Goal: Transaction & Acquisition: Purchase product/service

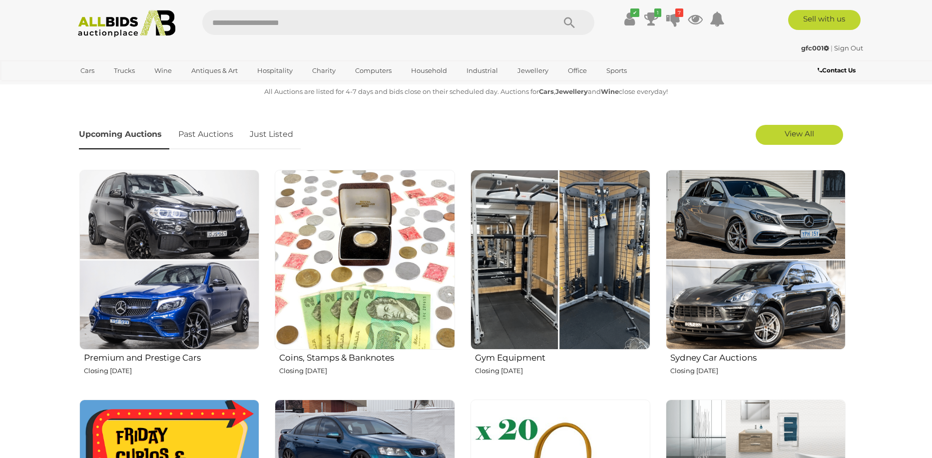
scroll to position [300, 0]
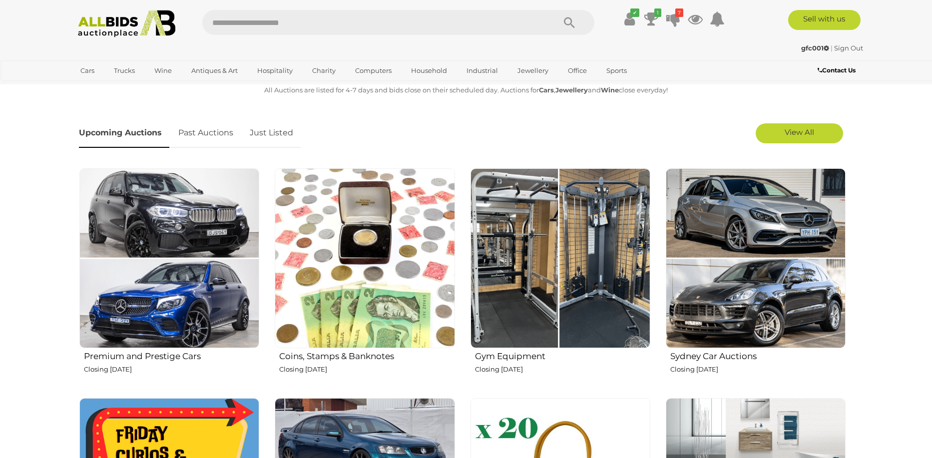
click at [273, 128] on link "Just Listed" at bounding box center [271, 132] width 58 height 29
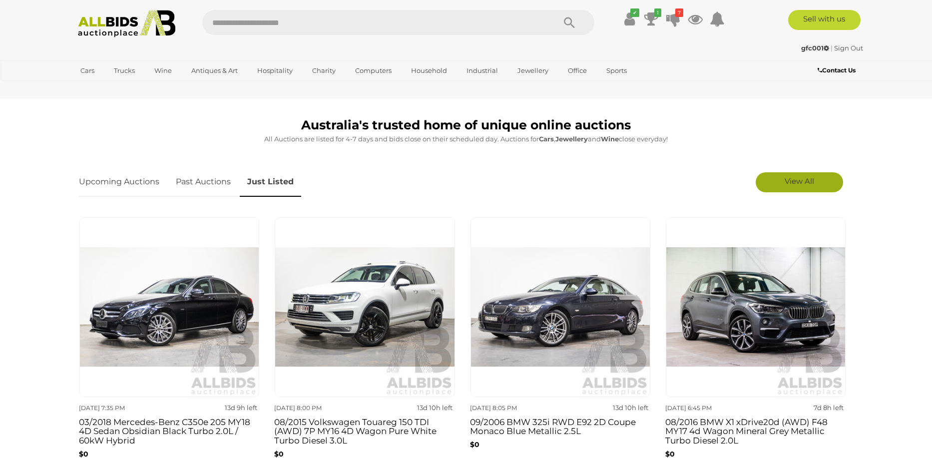
scroll to position [250, 0]
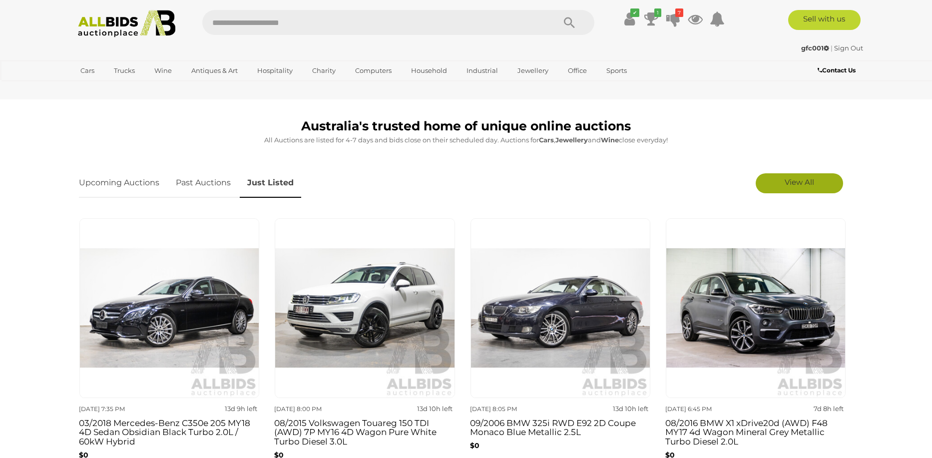
click at [791, 181] on span "View All" at bounding box center [798, 181] width 29 height 9
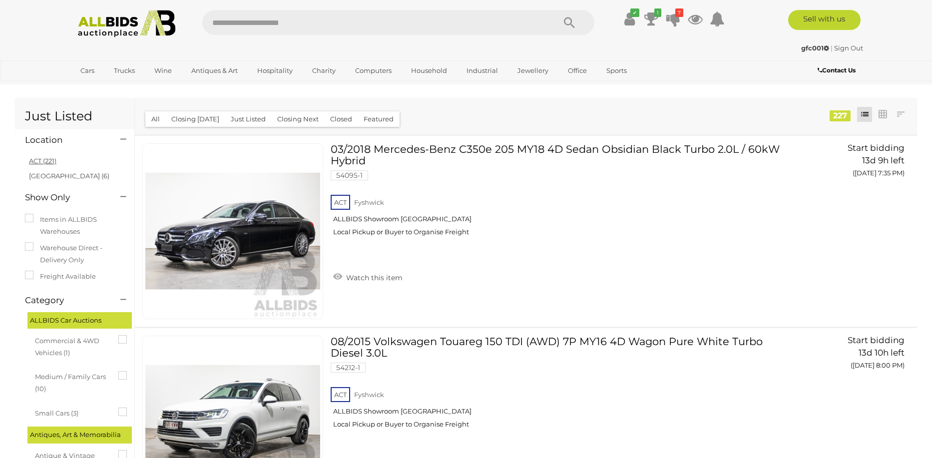
click at [39, 158] on link "ACT (221)" at bounding box center [42, 161] width 27 height 8
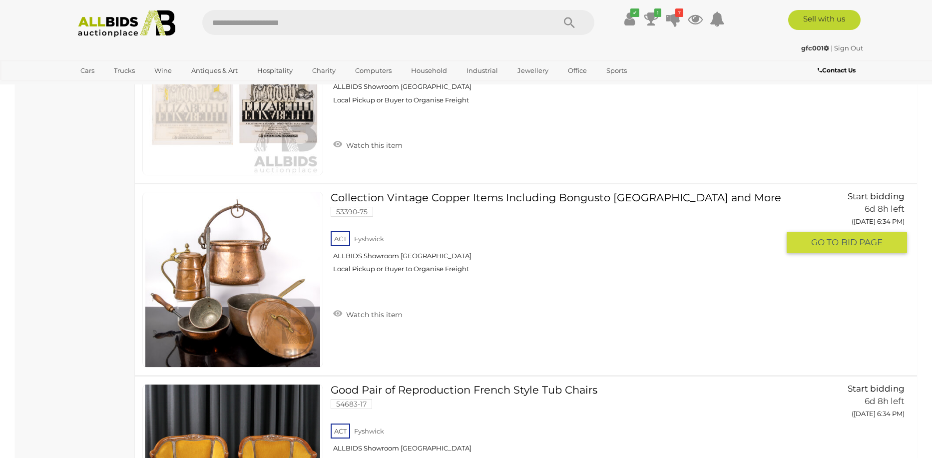
scroll to position [2446, 0]
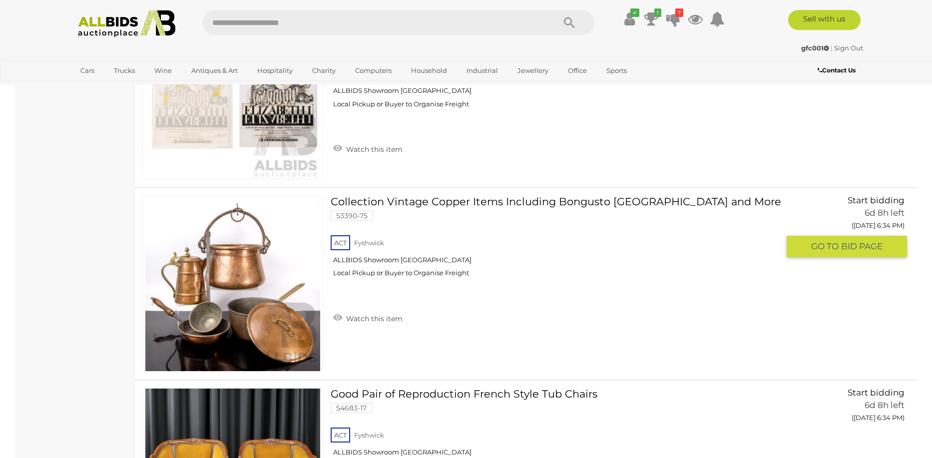
click at [251, 196] on link at bounding box center [232, 284] width 181 height 176
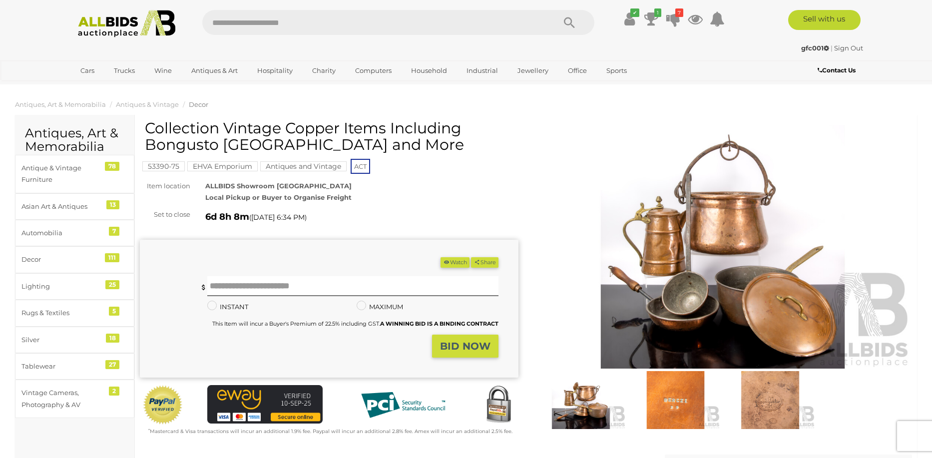
click at [772, 282] on img at bounding box center [722, 247] width 378 height 244
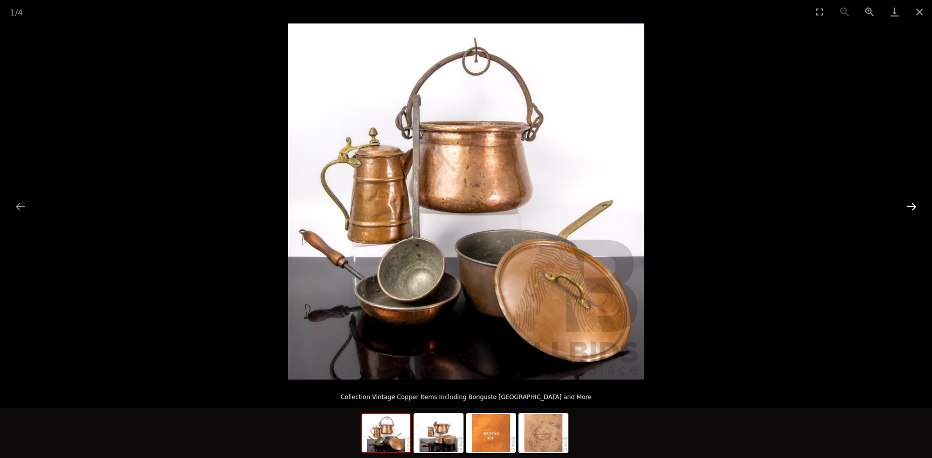
click at [910, 205] on button "Next slide" at bounding box center [911, 206] width 21 height 19
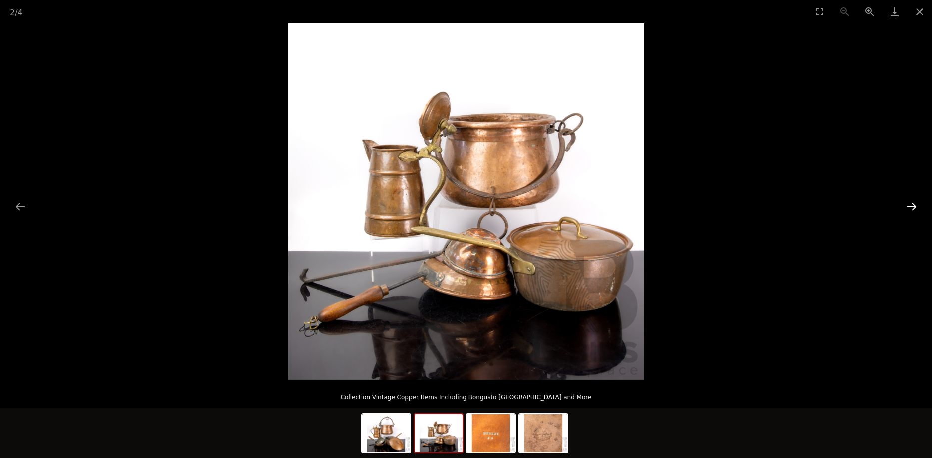
click at [910, 205] on button "Next slide" at bounding box center [911, 206] width 21 height 19
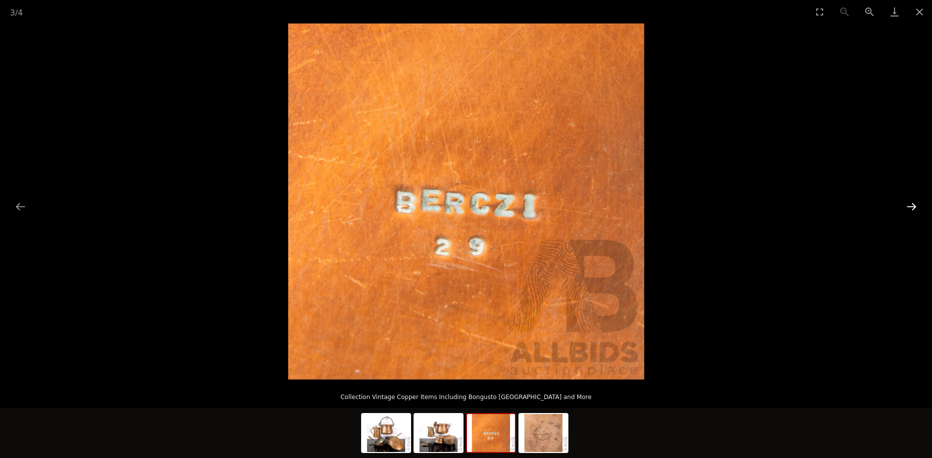
click at [910, 205] on button "Next slide" at bounding box center [911, 206] width 21 height 19
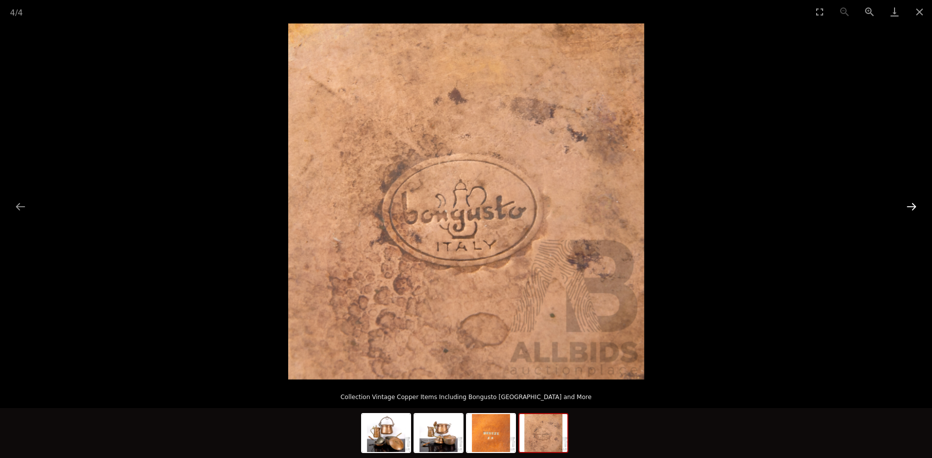
click at [910, 205] on button "Next slide" at bounding box center [911, 206] width 21 height 19
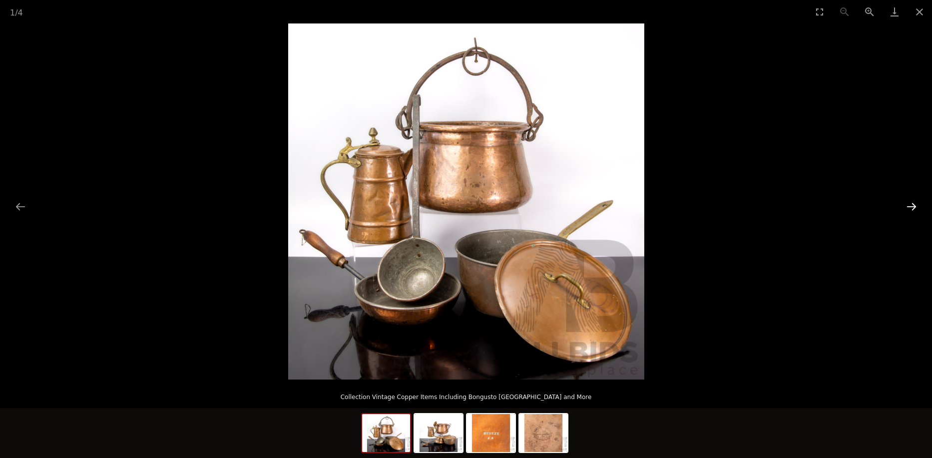
click at [910, 205] on button "Next slide" at bounding box center [911, 206] width 21 height 19
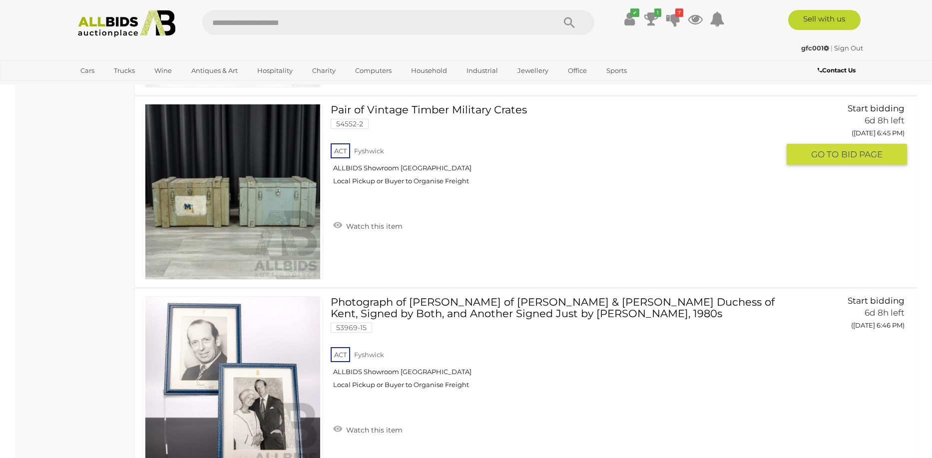
scroll to position [7539, 0]
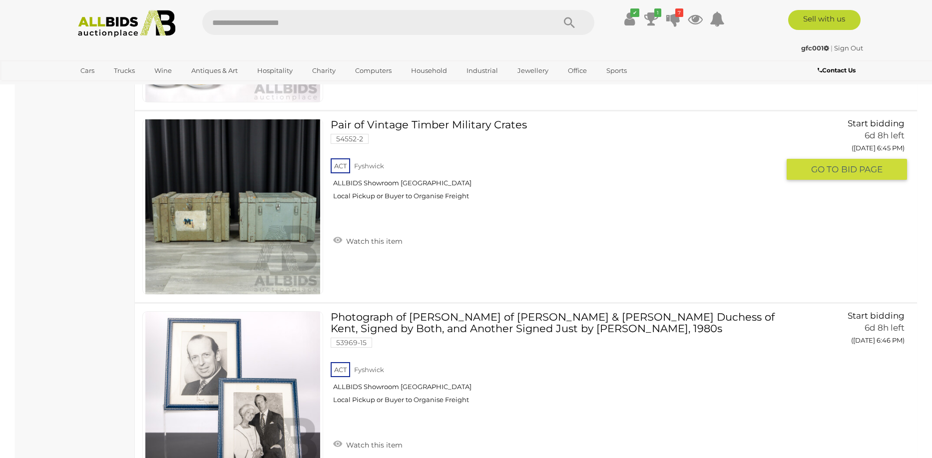
click at [203, 191] on link at bounding box center [232, 207] width 181 height 176
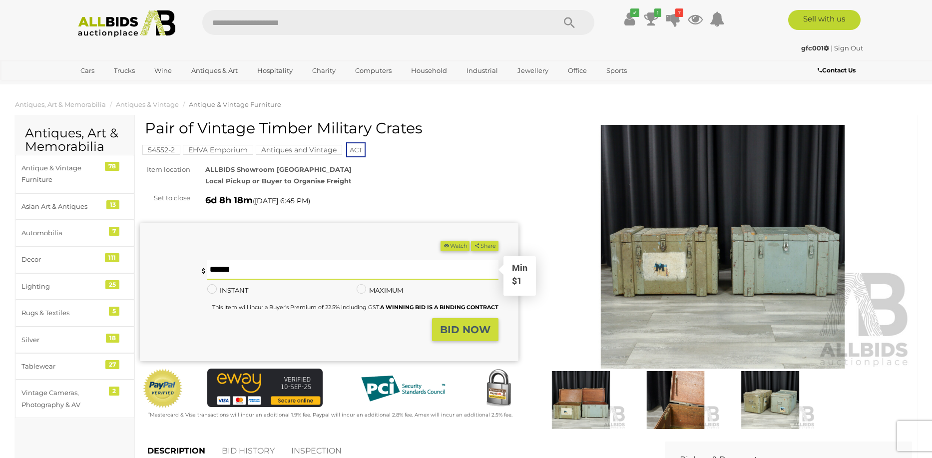
click at [240, 275] on input "text" at bounding box center [352, 270] width 291 height 20
type input "**"
click at [453, 320] on button "BID NOW" at bounding box center [465, 329] width 66 height 23
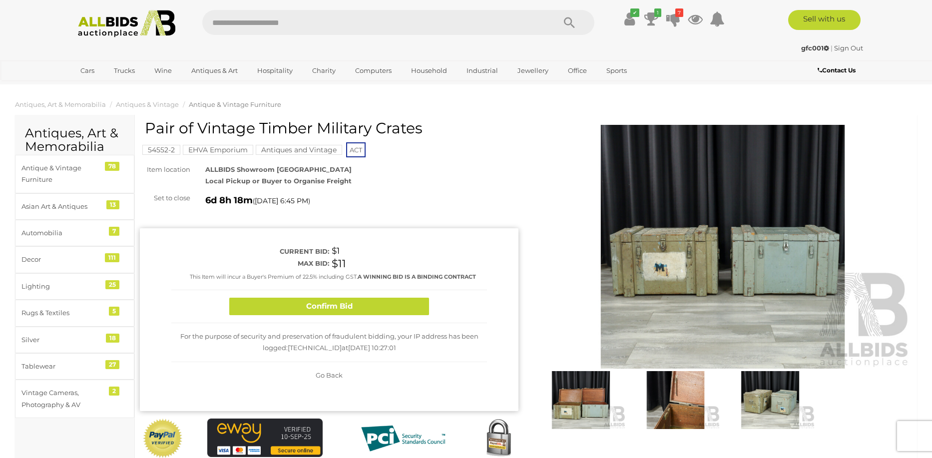
click at [397, 296] on div "Confirm Bid" at bounding box center [329, 306] width 316 height 33
click at [397, 302] on button "Confirm Bid" at bounding box center [329, 306] width 200 height 17
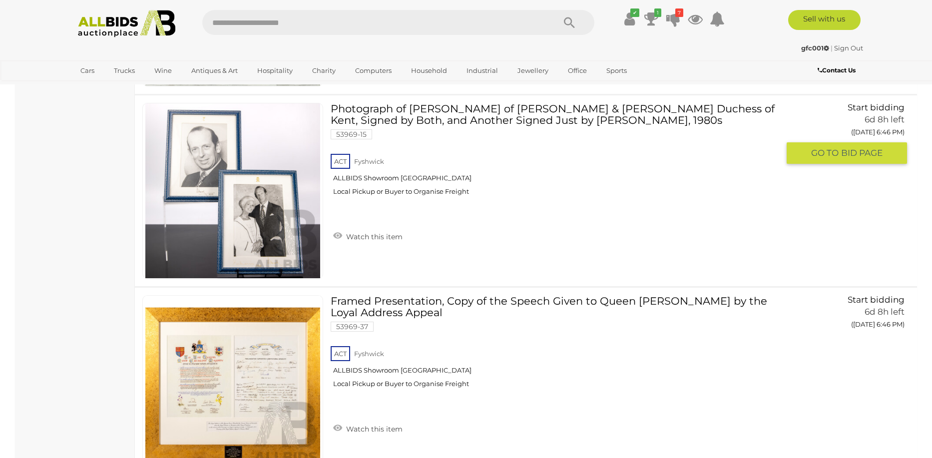
scroll to position [7888, 0]
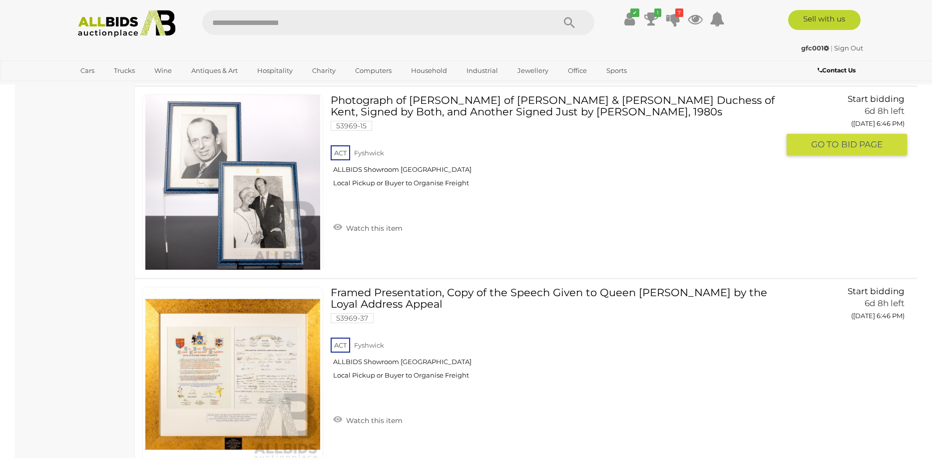
click at [231, 189] on img at bounding box center [232, 182] width 175 height 175
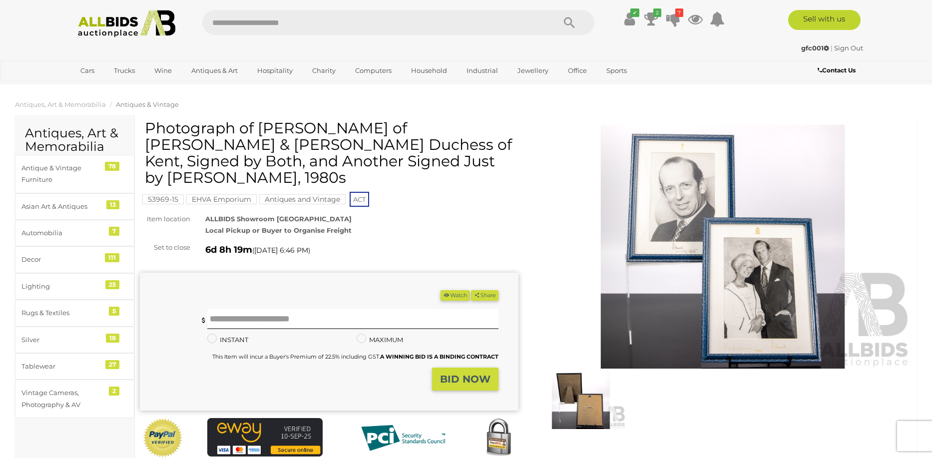
click at [659, 230] on img at bounding box center [722, 247] width 378 height 244
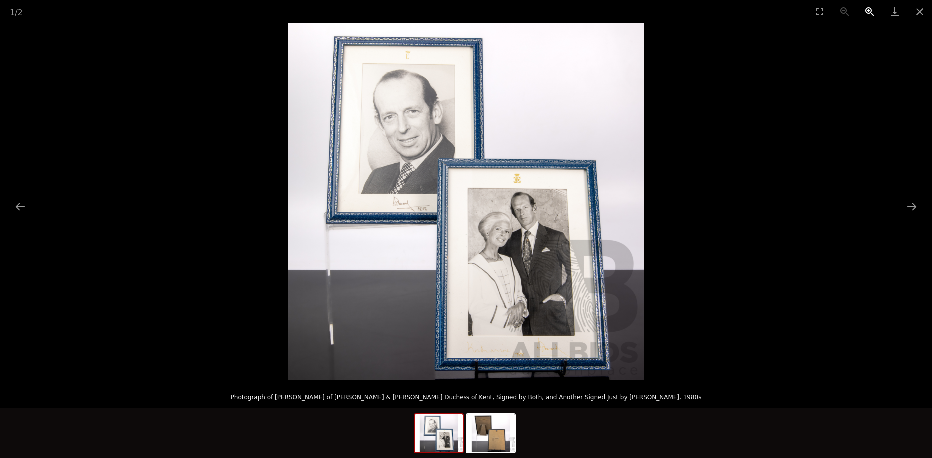
click at [872, 9] on button "Zoom in" at bounding box center [869, 11] width 25 height 23
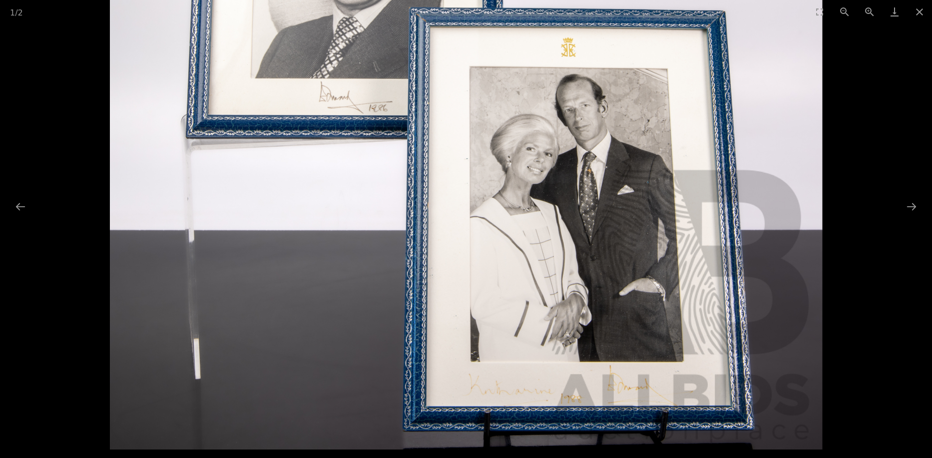
drag, startPoint x: 564, startPoint y: 289, endPoint x: 575, endPoint y: 158, distance: 130.7
click at [575, 158] on img at bounding box center [466, 93] width 712 height 712
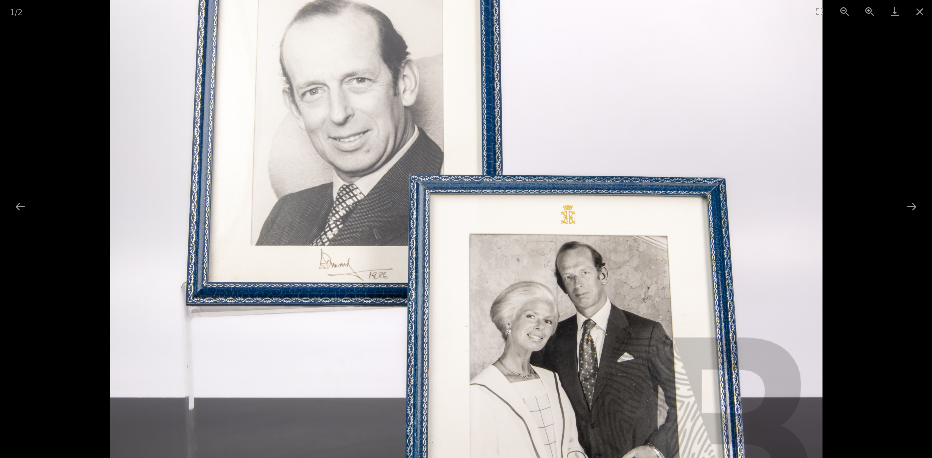
drag, startPoint x: 498, startPoint y: 112, endPoint x: 496, endPoint y: 271, distance: 158.8
click at [496, 271] on img at bounding box center [466, 261] width 712 height 712
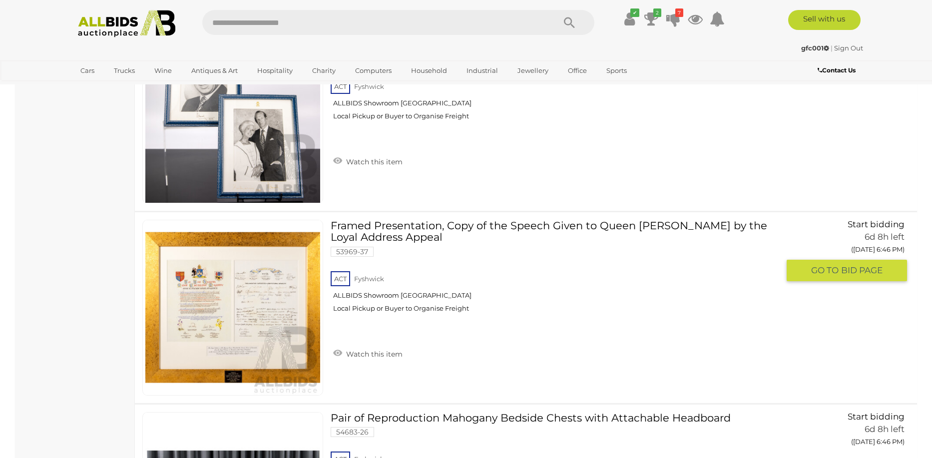
scroll to position [8014, 0]
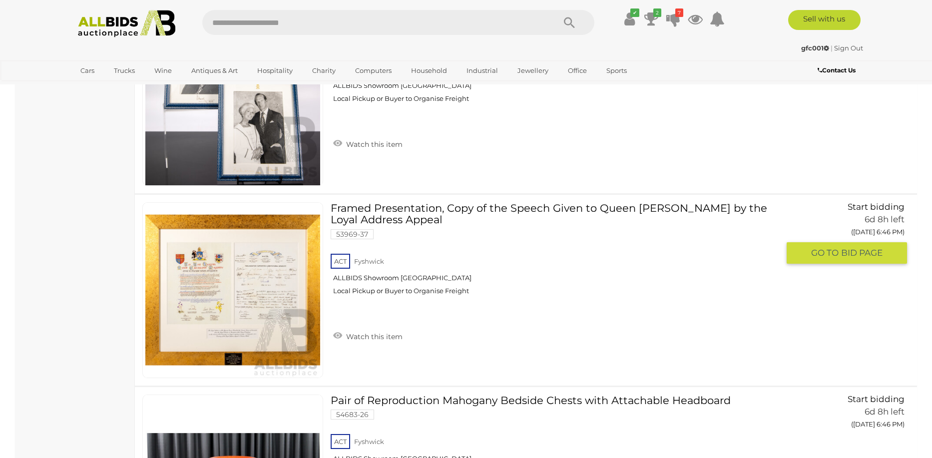
click at [282, 272] on link at bounding box center [232, 290] width 181 height 176
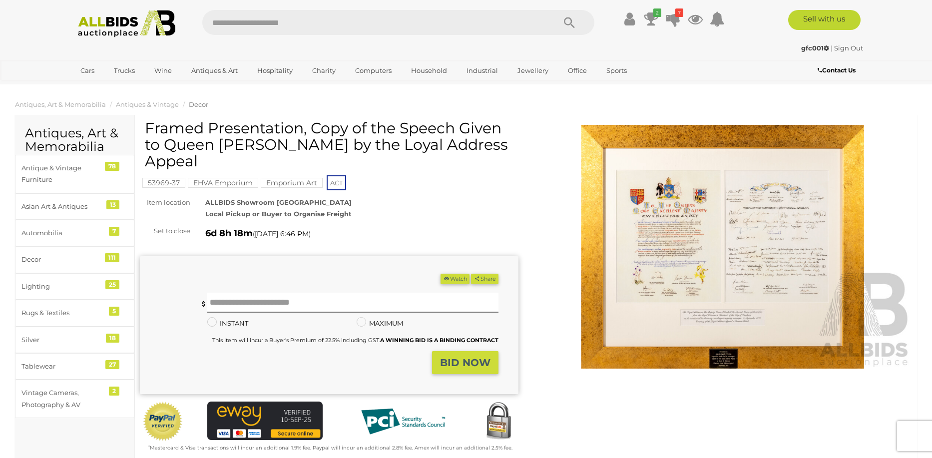
click at [806, 238] on img at bounding box center [722, 247] width 378 height 244
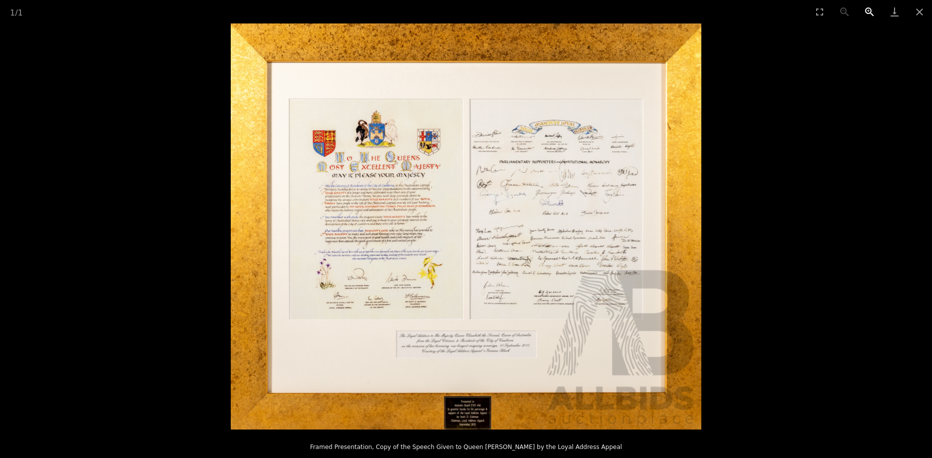
click at [866, 14] on button "Zoom in" at bounding box center [869, 11] width 25 height 23
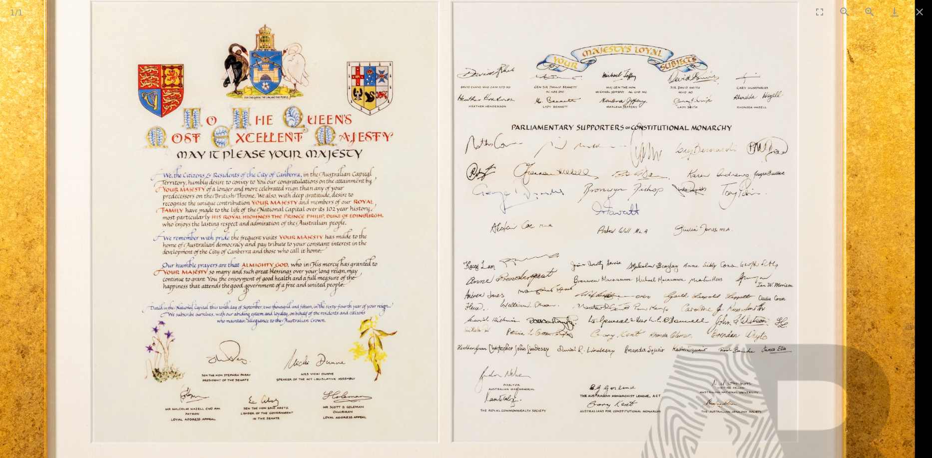
drag, startPoint x: 799, startPoint y: 176, endPoint x: 691, endPoint y: 207, distance: 112.3
click at [691, 207] on img at bounding box center [444, 257] width 941 height 812
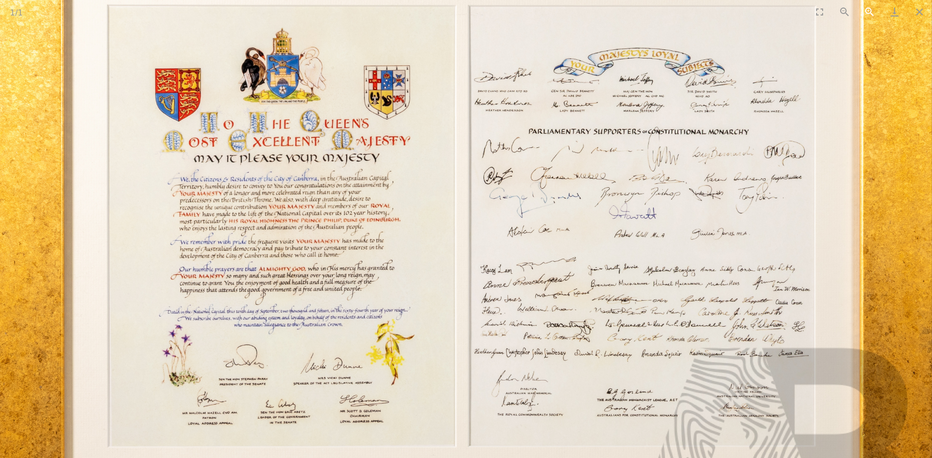
click at [865, 8] on button "Zoom in" at bounding box center [869, 11] width 25 height 23
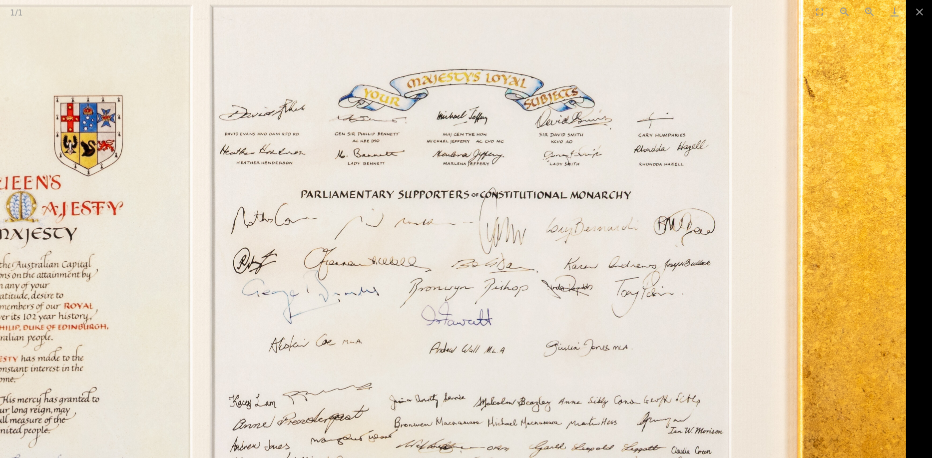
drag, startPoint x: 814, startPoint y: 242, endPoint x: 186, endPoint y: 166, distance: 632.1
click at [186, 166] on img at bounding box center [200, 388] width 1411 height 1218
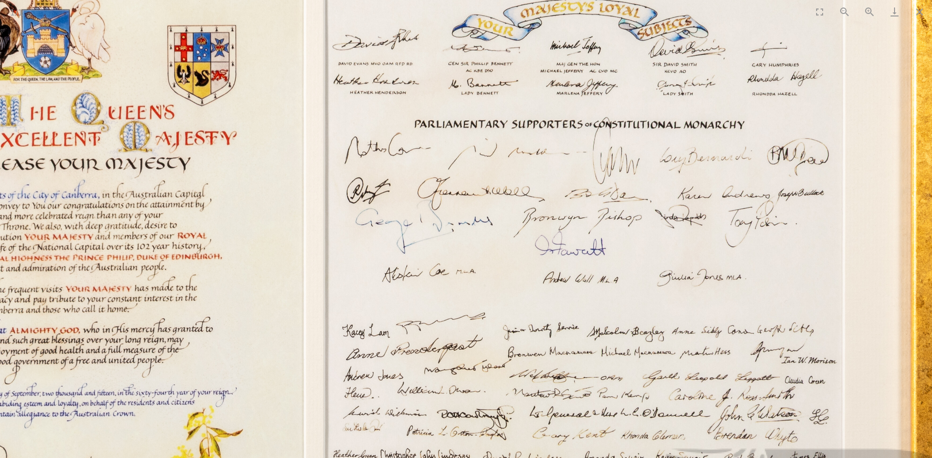
drag, startPoint x: 371, startPoint y: 209, endPoint x: 410, endPoint y: 176, distance: 51.0
click at [410, 176] on img at bounding box center [313, 318] width 1411 height 1218
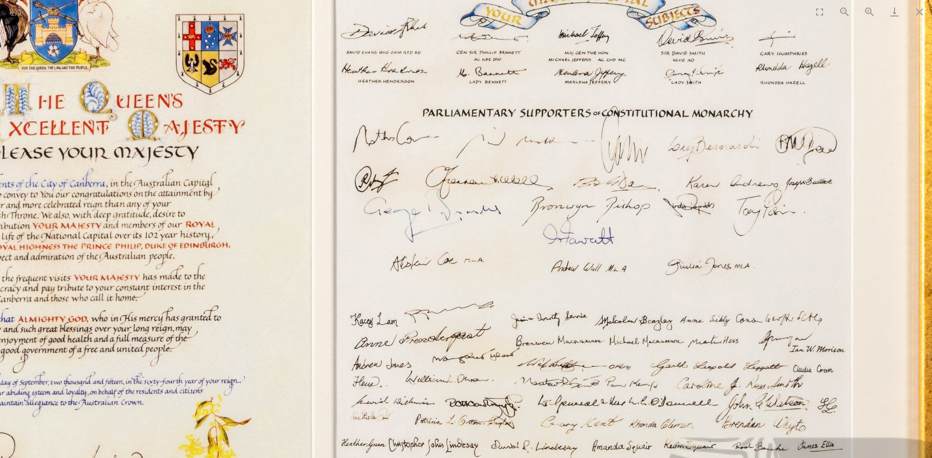
drag, startPoint x: 427, startPoint y: 186, endPoint x: 410, endPoint y: 187, distance: 17.0
click at [410, 187] on img at bounding box center [321, 307] width 1411 height 1218
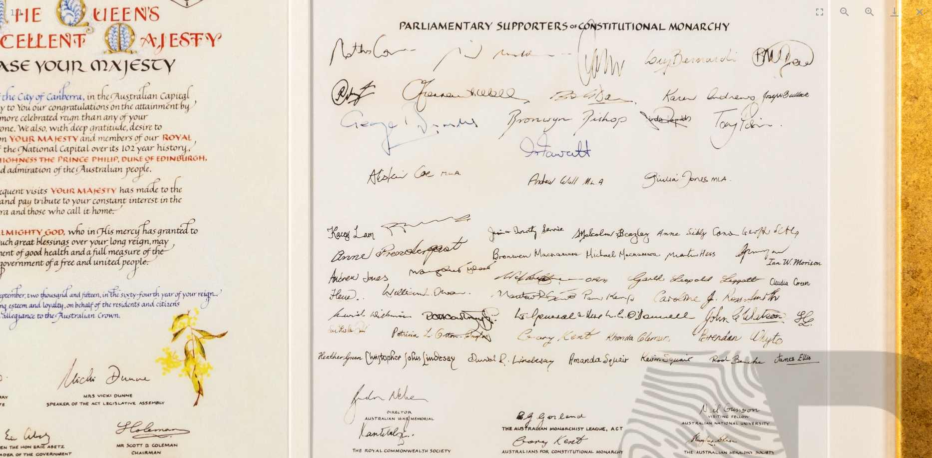
drag, startPoint x: 638, startPoint y: 196, endPoint x: 618, endPoint y: 108, distance: 89.7
click at [618, 108] on img at bounding box center [298, 220] width 1411 height 1218
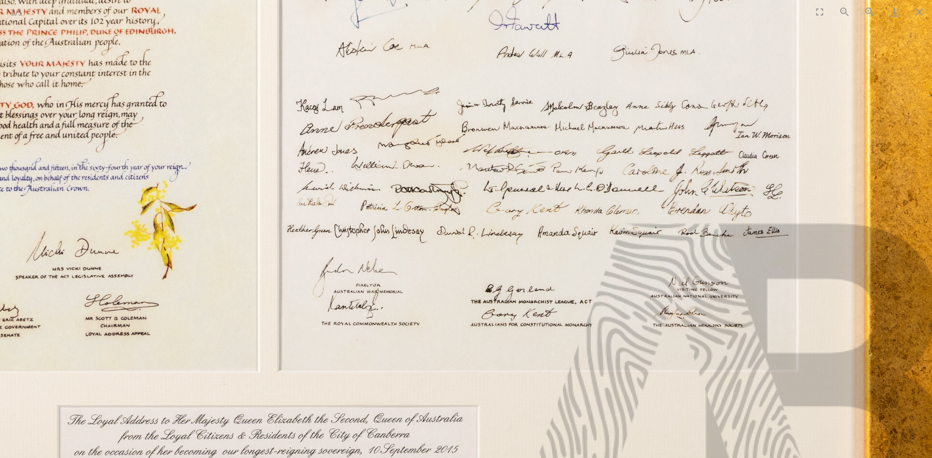
drag, startPoint x: 645, startPoint y: 161, endPoint x: 614, endPoint y: 46, distance: 119.5
click at [614, 46] on img at bounding box center [267, 93] width 1411 height 1218
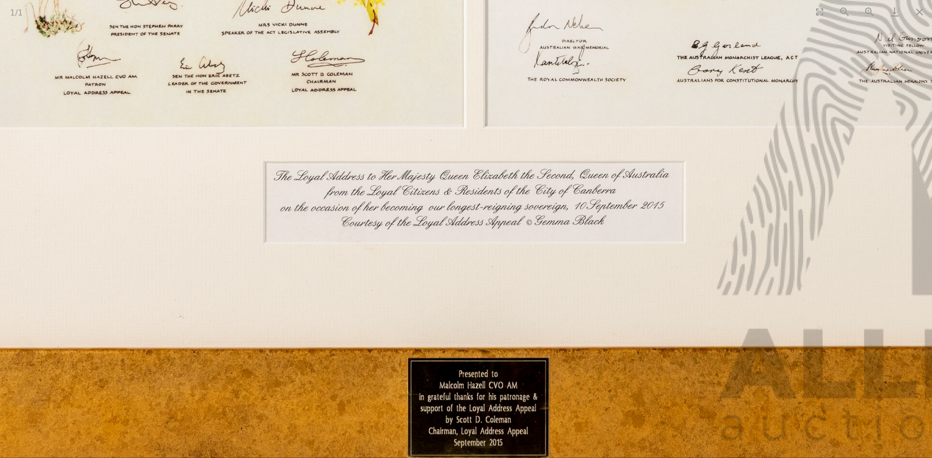
drag, startPoint x: 260, startPoint y: 264, endPoint x: 453, endPoint y: 23, distance: 307.9
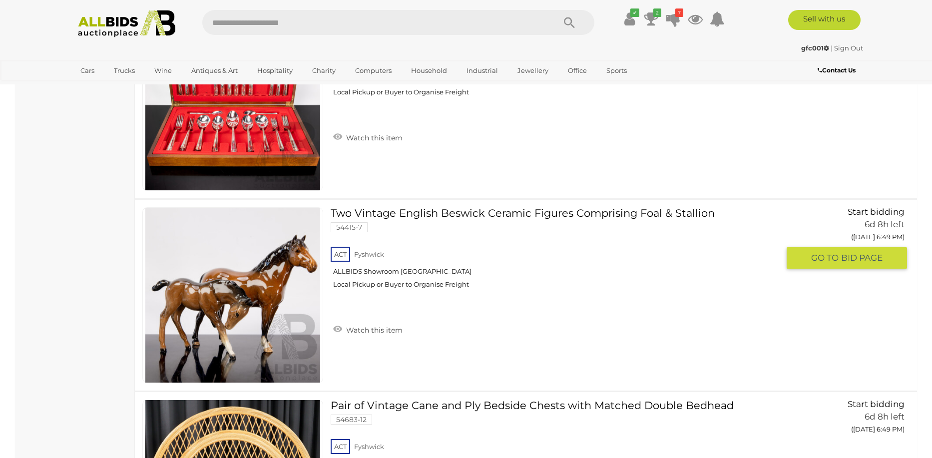
scroll to position [9212, 0]
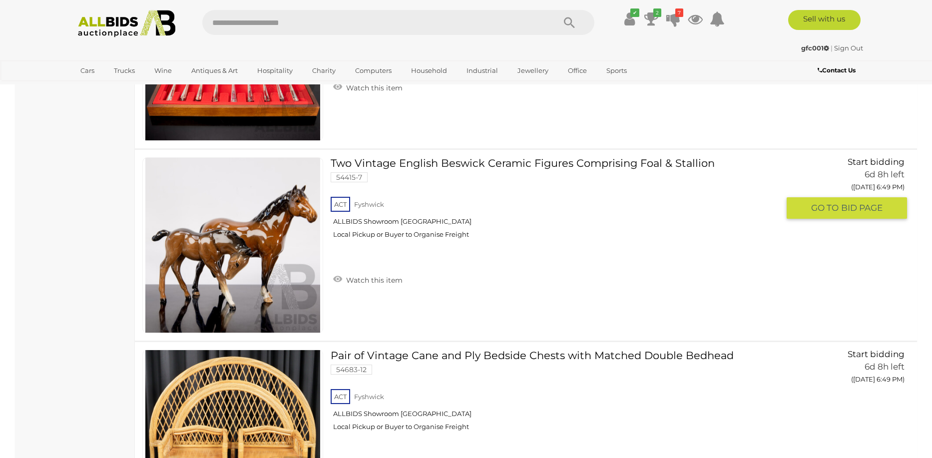
click at [278, 193] on link at bounding box center [232, 245] width 181 height 176
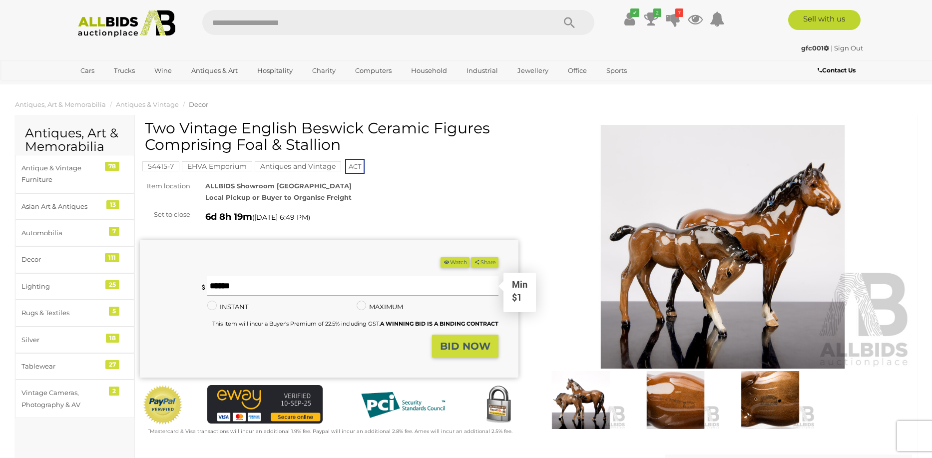
drag, startPoint x: 282, startPoint y: 292, endPoint x: 265, endPoint y: 287, distance: 17.6
click at [273, 289] on input "text" at bounding box center [352, 286] width 291 height 20
type input "**"
click at [462, 343] on strong "BID NOW" at bounding box center [465, 346] width 50 height 12
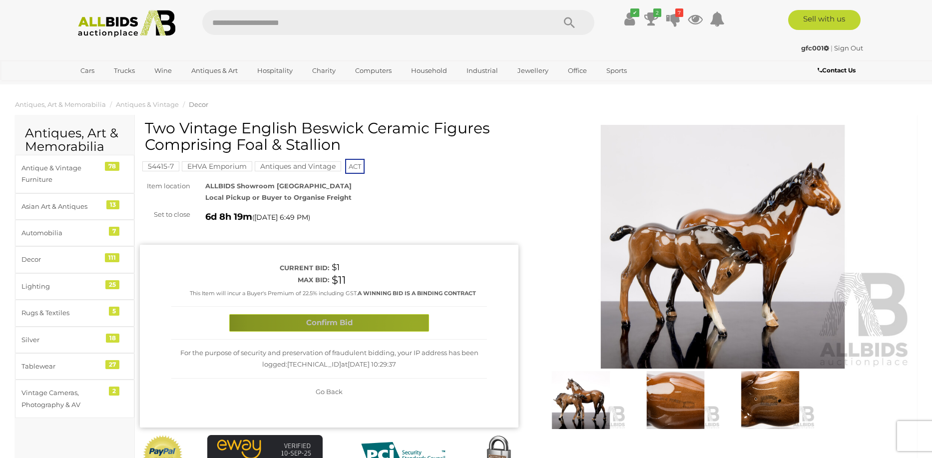
click at [414, 326] on button "Confirm Bid" at bounding box center [329, 322] width 200 height 17
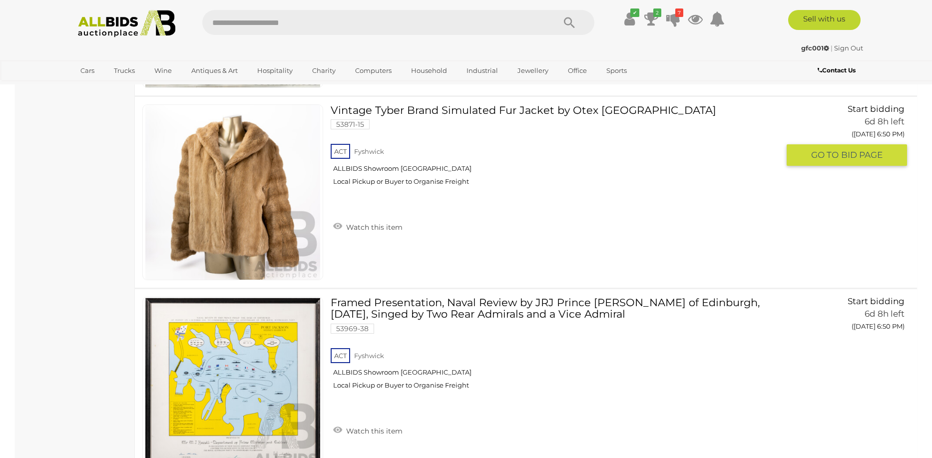
scroll to position [9761, 0]
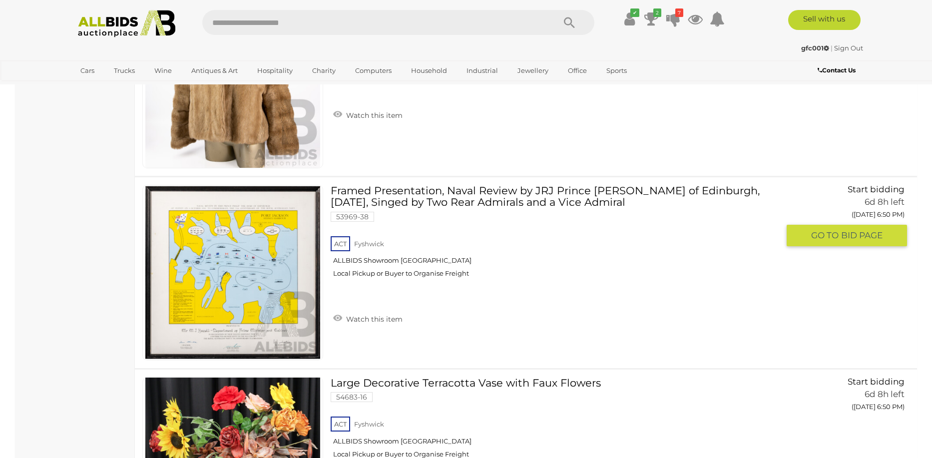
click at [271, 268] on link at bounding box center [232, 273] width 181 height 176
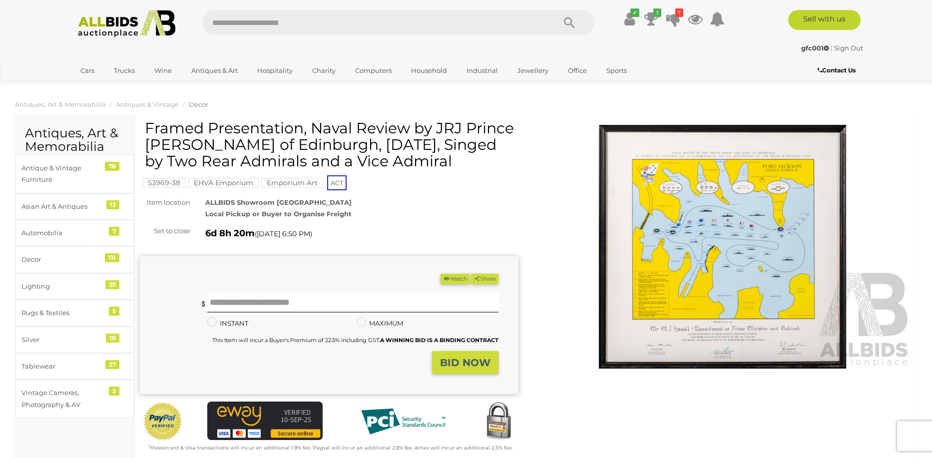
click at [754, 318] on img at bounding box center [722, 247] width 378 height 244
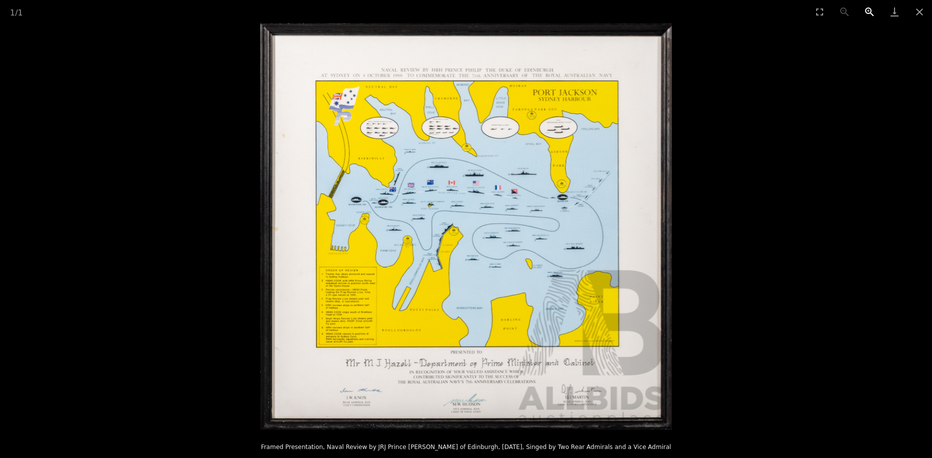
click at [869, 10] on button "Zoom in" at bounding box center [869, 11] width 25 height 23
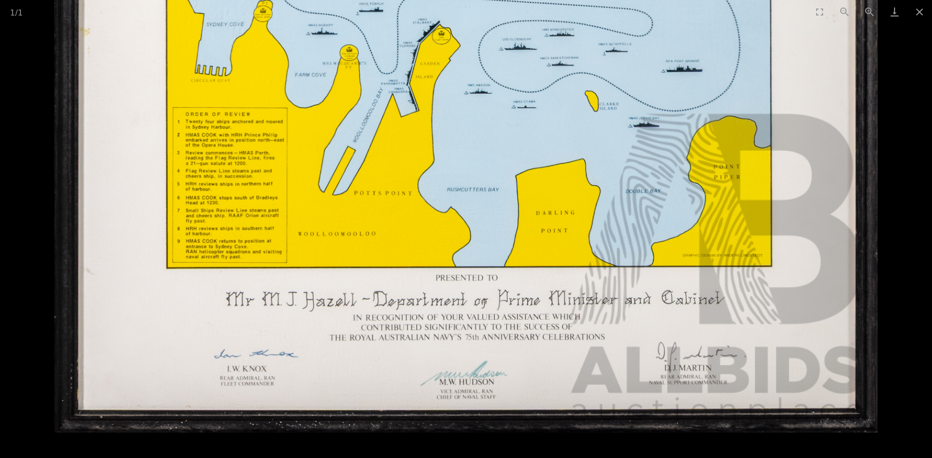
drag, startPoint x: 607, startPoint y: 254, endPoint x: 590, endPoint y: 41, distance: 213.3
click at [590, 41] on img at bounding box center [465, 27] width 823 height 812
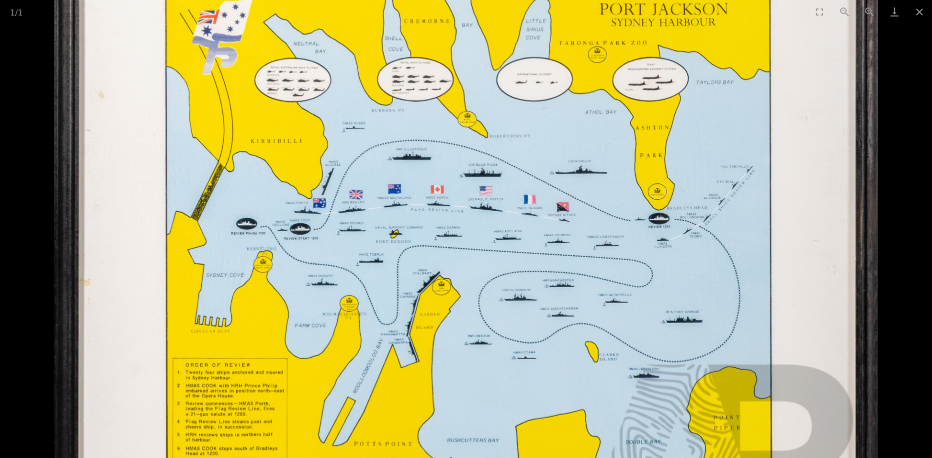
drag, startPoint x: 538, startPoint y: 172, endPoint x: 487, endPoint y: 366, distance: 200.8
click at [487, 366] on img at bounding box center [465, 277] width 823 height 812
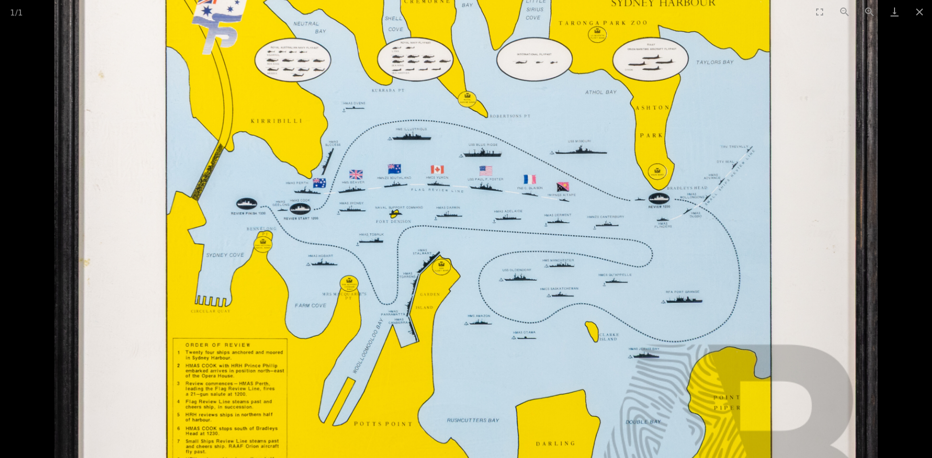
drag, startPoint x: 527, startPoint y: 305, endPoint x: 567, endPoint y: 156, distance: 154.2
click at [567, 156] on img at bounding box center [465, 257] width 823 height 812
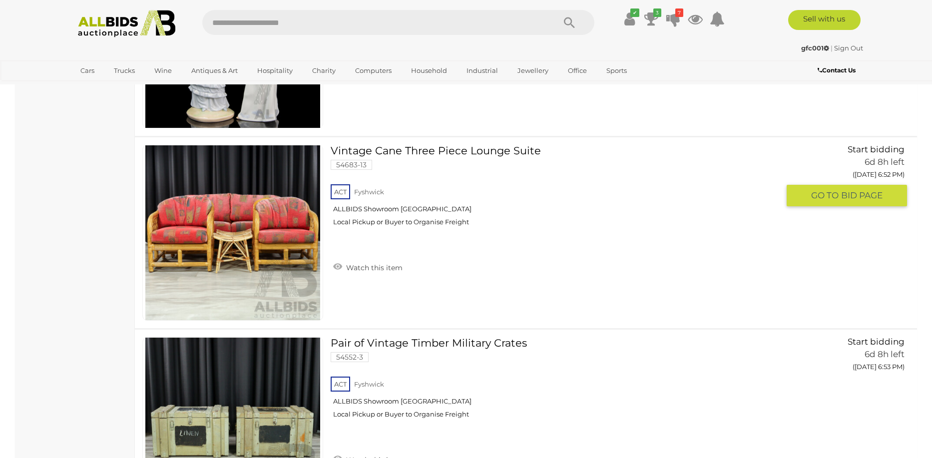
scroll to position [10785, 0]
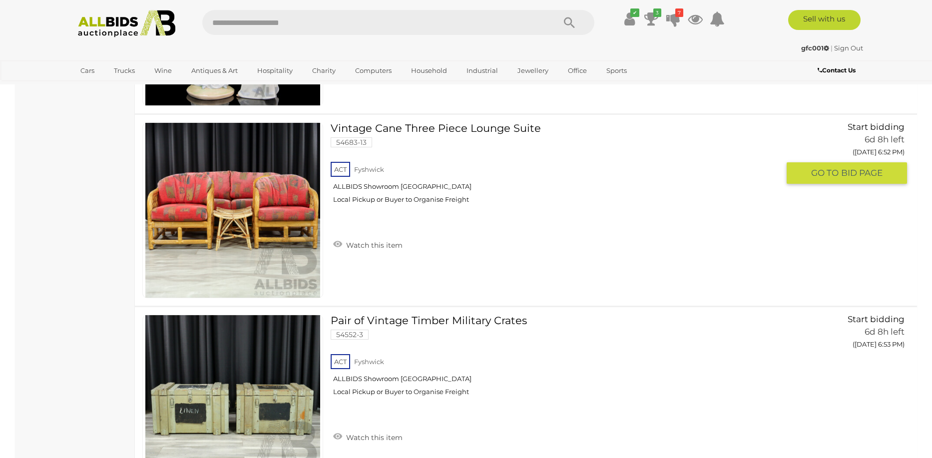
click at [227, 213] on img at bounding box center [232, 210] width 175 height 175
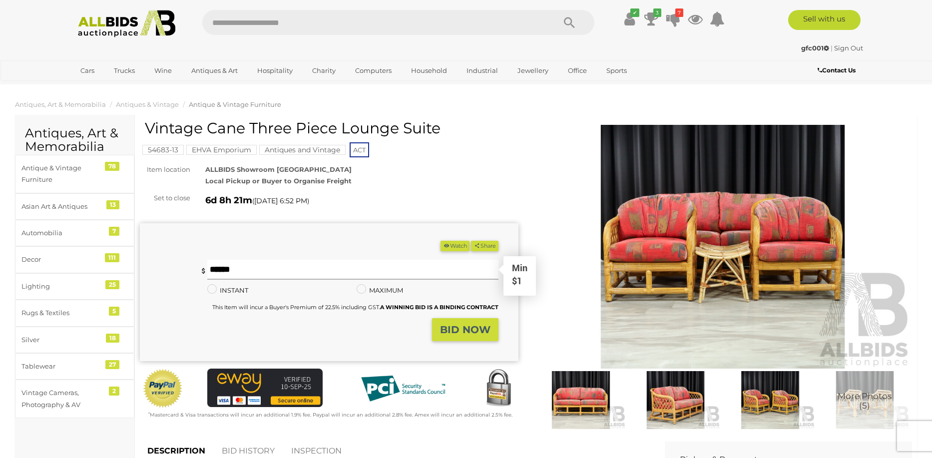
click at [415, 270] on input "text" at bounding box center [352, 270] width 291 height 20
type input "**"
click at [447, 333] on strong "BID NOW" at bounding box center [465, 330] width 50 height 12
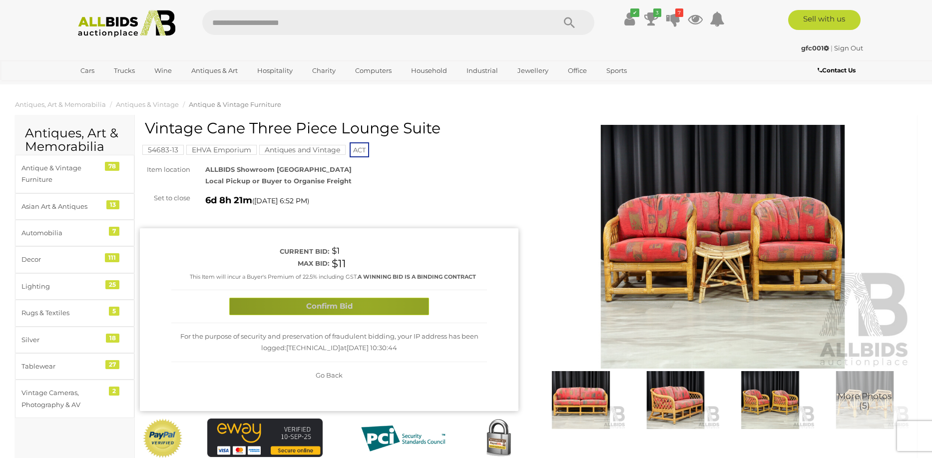
click at [364, 304] on button "Confirm Bid" at bounding box center [329, 306] width 200 height 17
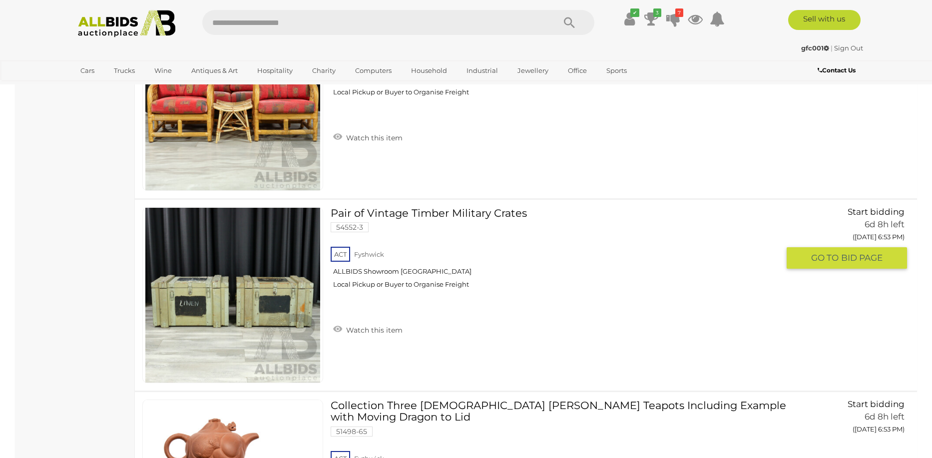
scroll to position [11134, 0]
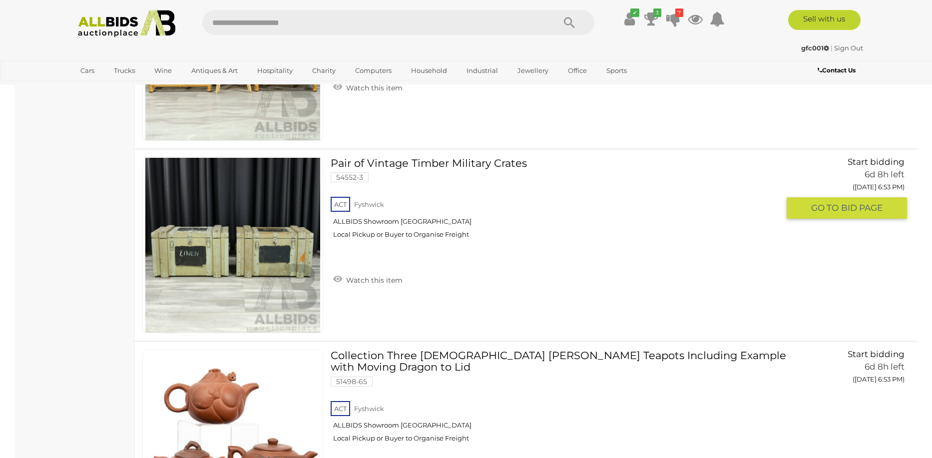
click at [253, 255] on img at bounding box center [232, 245] width 175 height 175
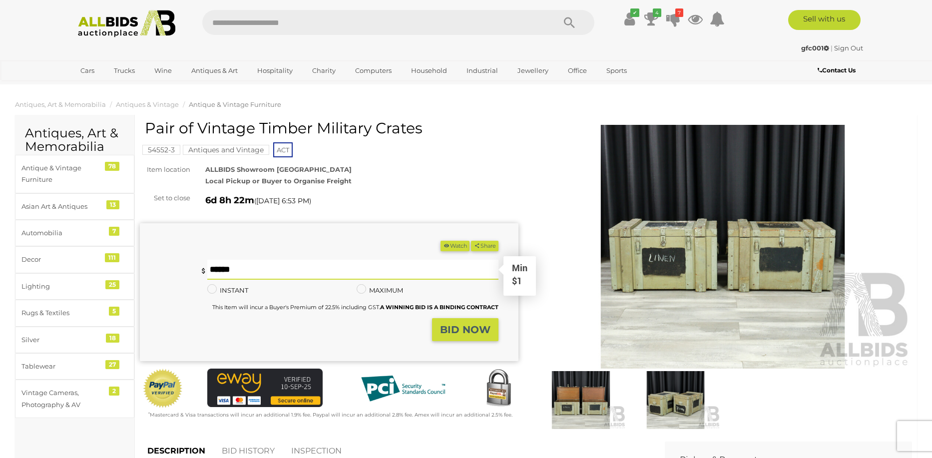
click at [352, 269] on input "text" at bounding box center [352, 270] width 291 height 20
type input "**"
click at [467, 330] on strong "BID NOW" at bounding box center [465, 330] width 50 height 12
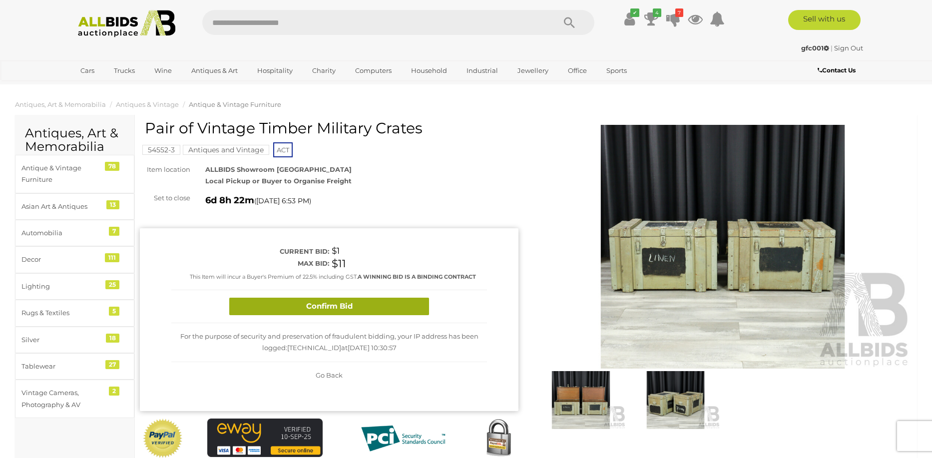
click at [387, 304] on button "Confirm Bid" at bounding box center [329, 306] width 200 height 17
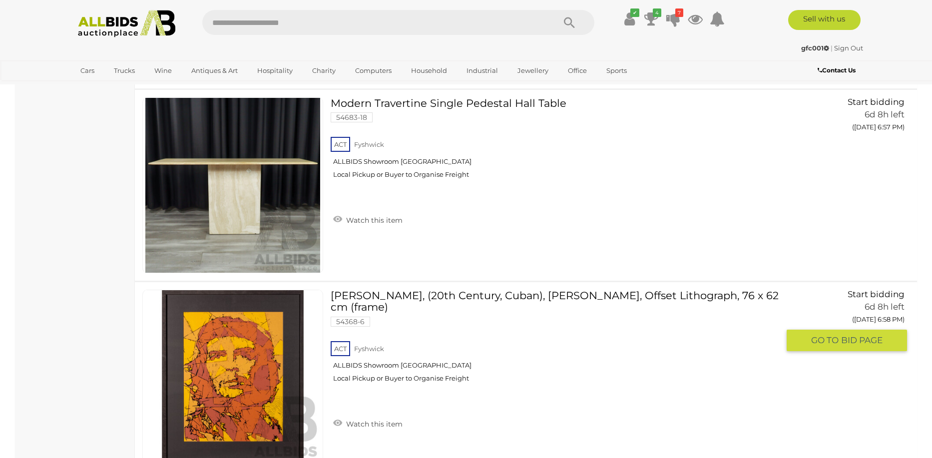
scroll to position [12882, 0]
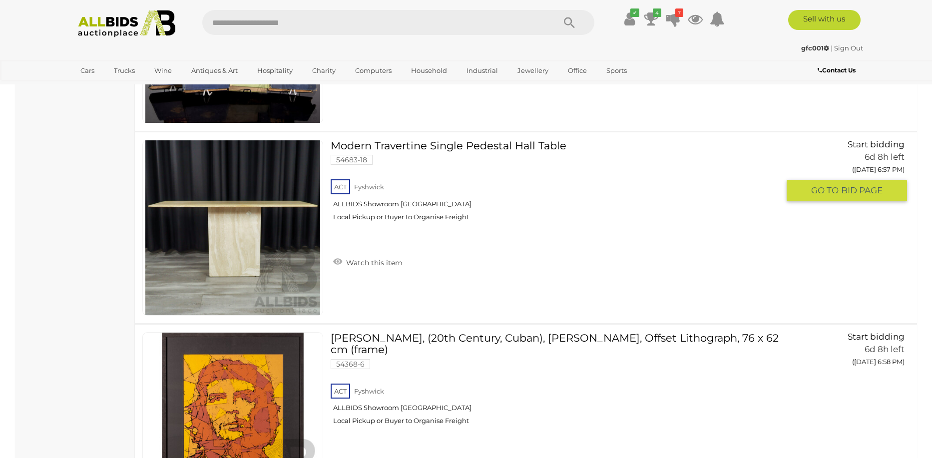
click at [281, 226] on img at bounding box center [232, 227] width 175 height 175
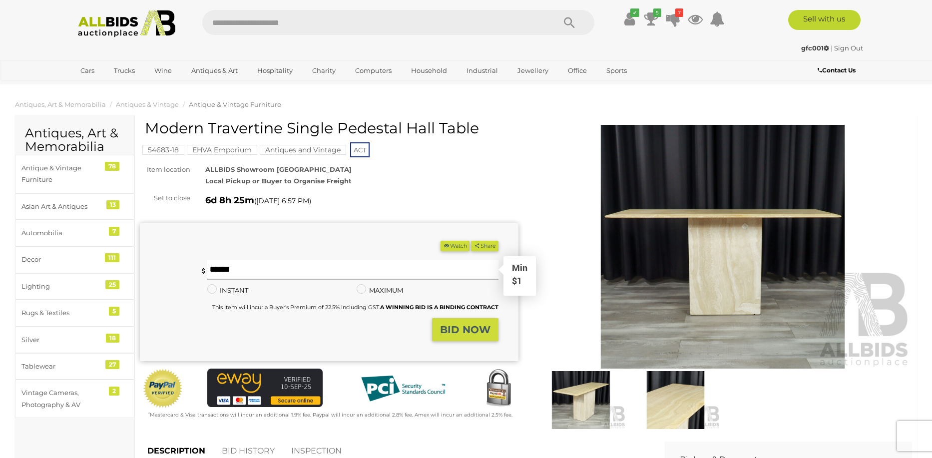
click at [257, 272] on input "text" at bounding box center [352, 270] width 291 height 20
type input "**"
click at [446, 333] on strong "BID NOW" at bounding box center [465, 330] width 50 height 12
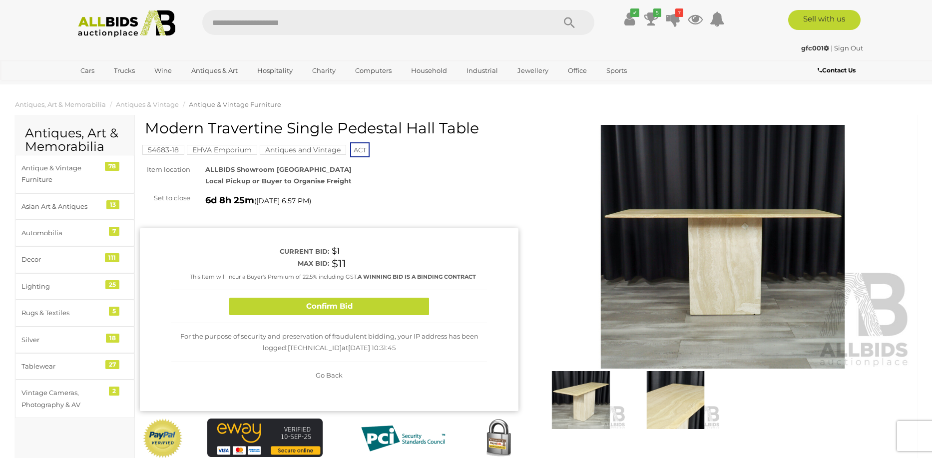
click at [364, 308] on button "Confirm Bid" at bounding box center [329, 306] width 200 height 17
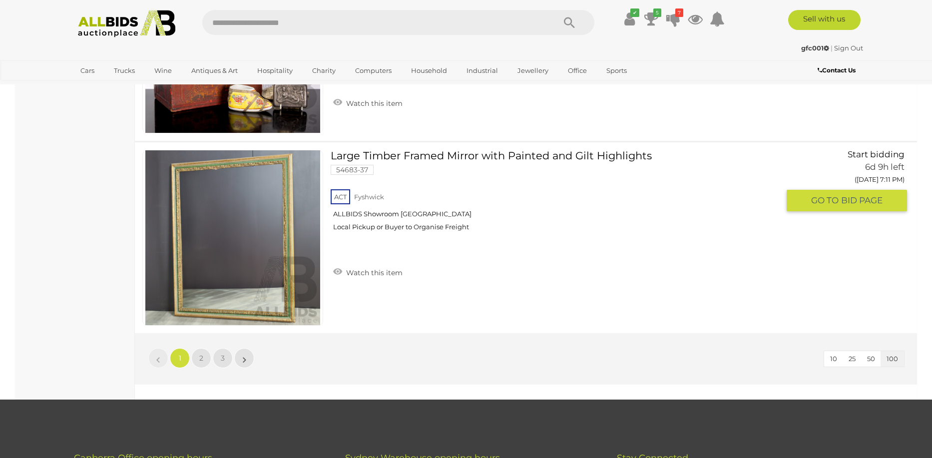
scroll to position [19073, 0]
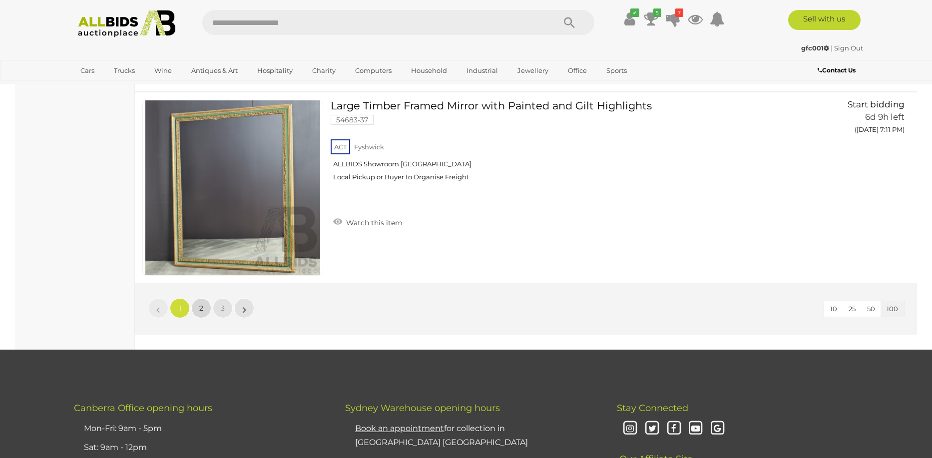
click at [206, 307] on link "2" at bounding box center [201, 308] width 20 height 20
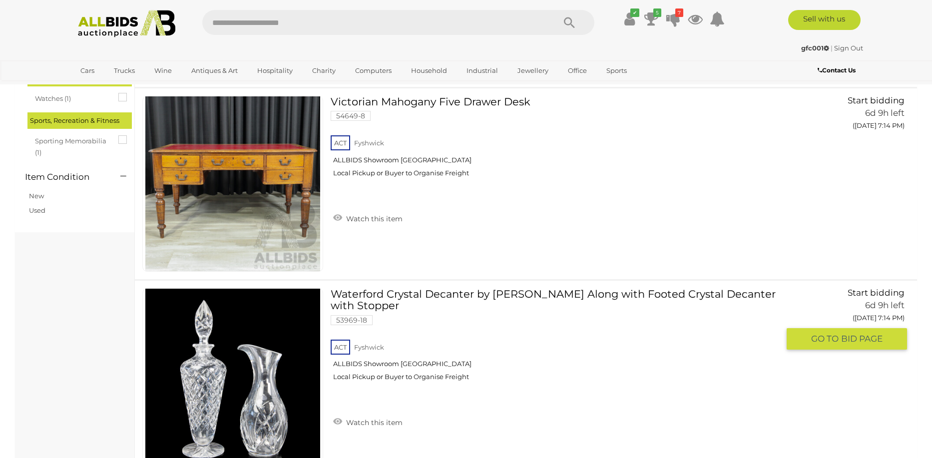
scroll to position [799, 0]
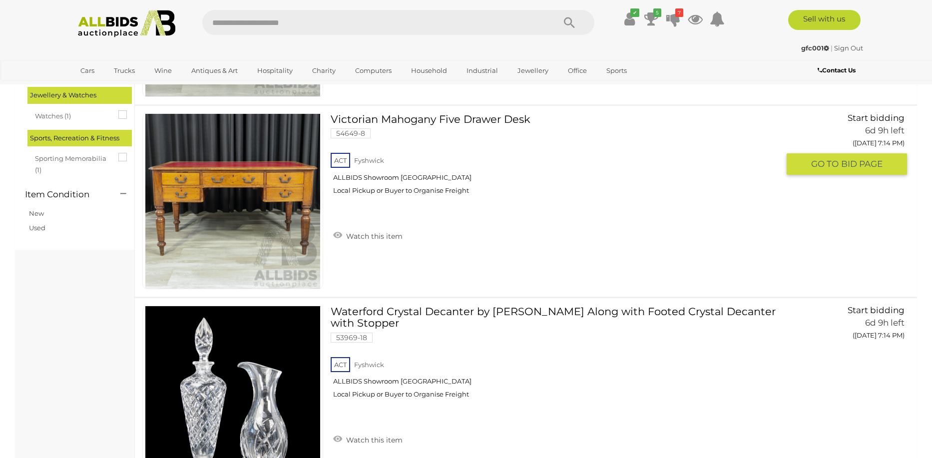
click at [236, 179] on link at bounding box center [232, 201] width 181 height 176
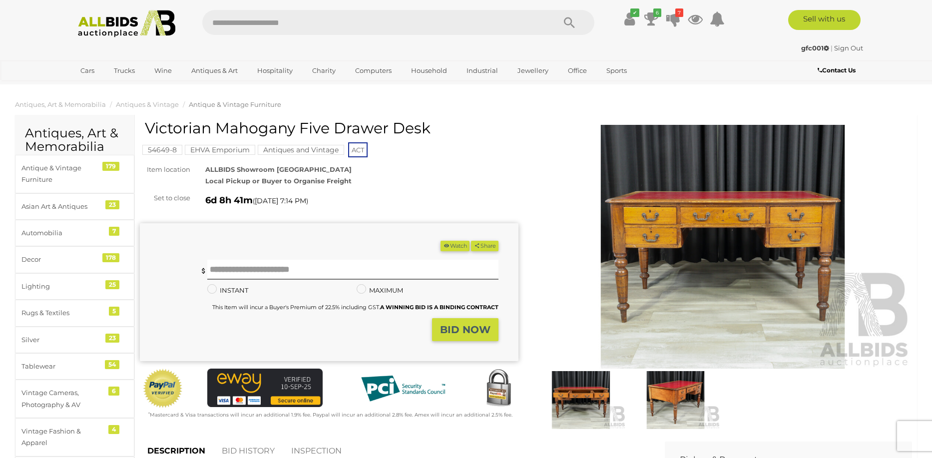
click at [600, 319] on img at bounding box center [722, 247] width 378 height 244
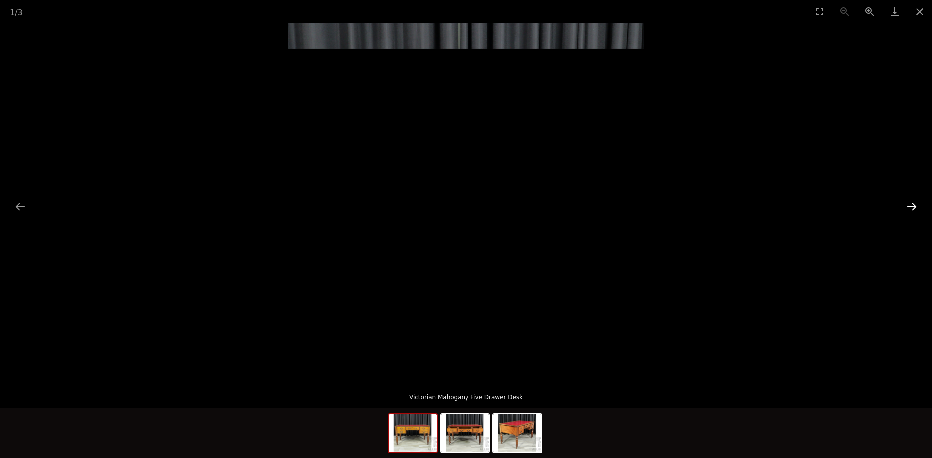
click at [912, 205] on button "Next slide" at bounding box center [911, 206] width 21 height 19
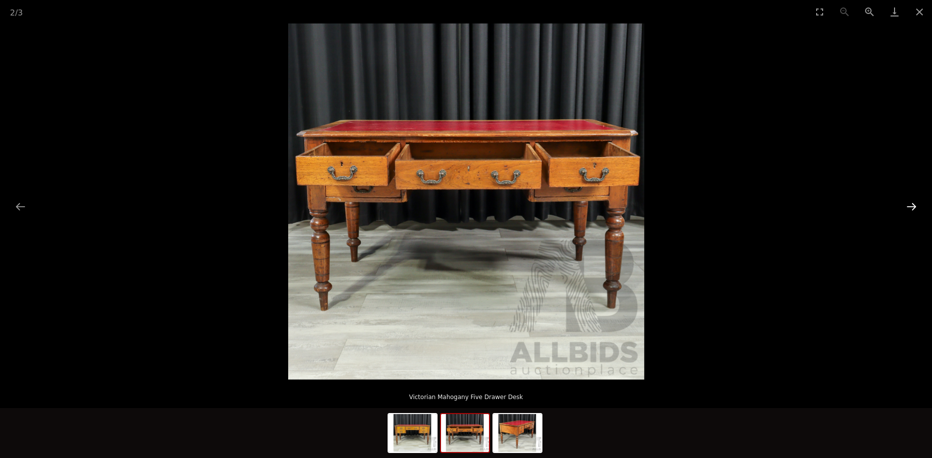
click at [912, 205] on button "Next slide" at bounding box center [911, 206] width 21 height 19
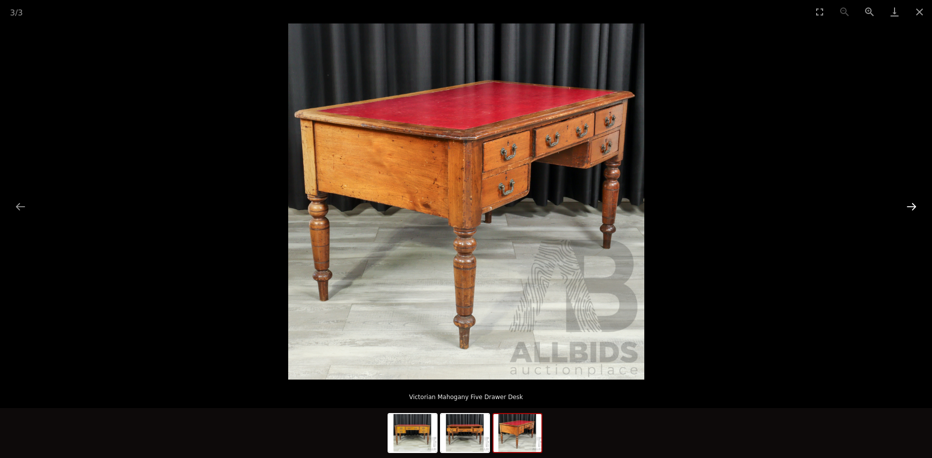
click at [912, 205] on button "Next slide" at bounding box center [911, 206] width 21 height 19
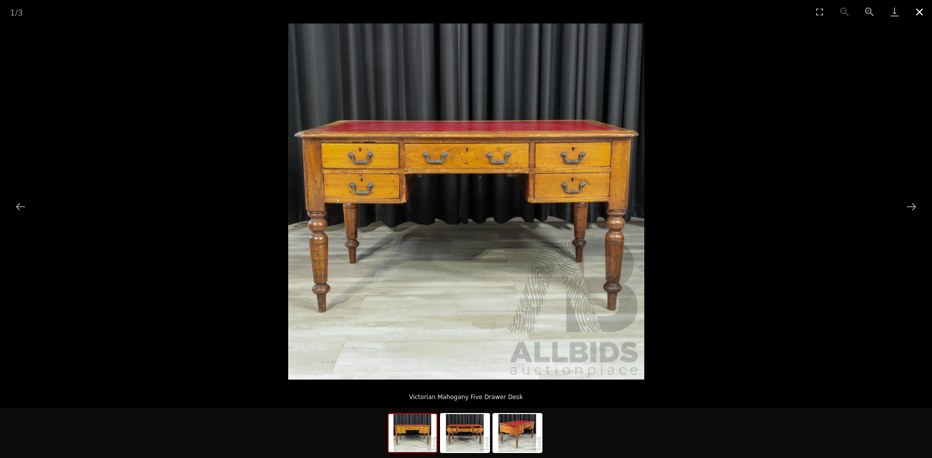
click at [915, 9] on button "Close gallery" at bounding box center [919, 11] width 25 height 23
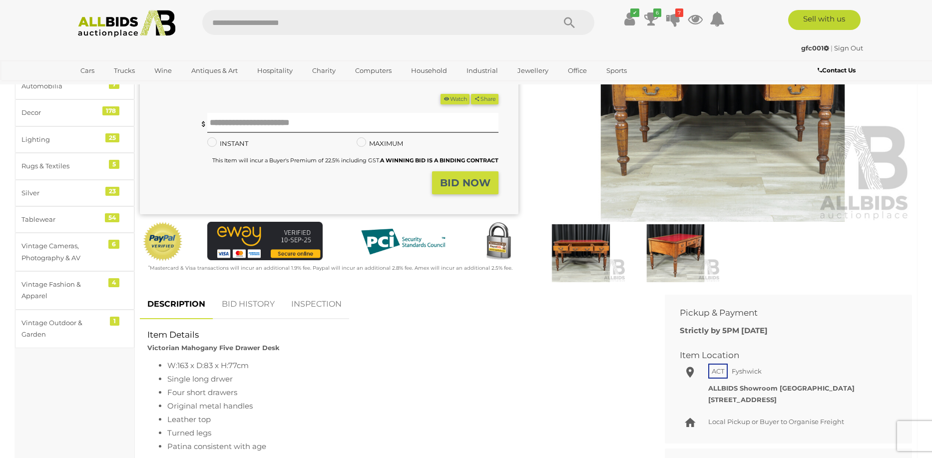
scroll to position [50, 0]
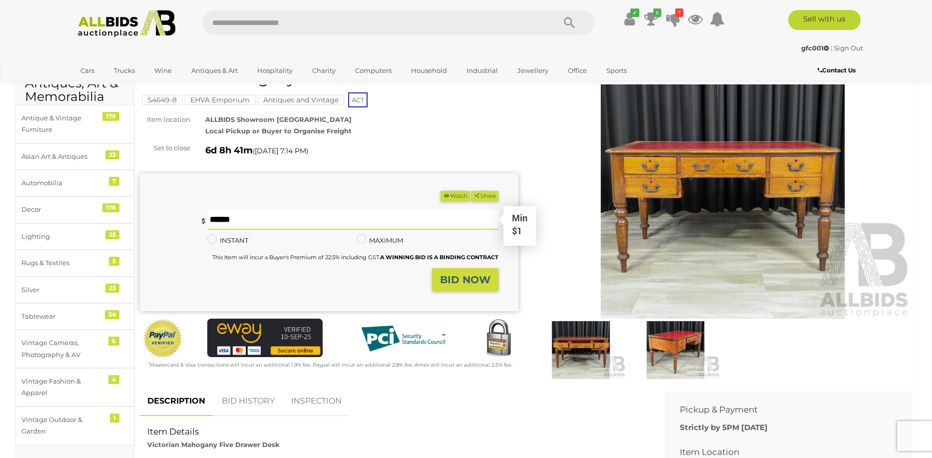
click at [328, 216] on input "text" at bounding box center [352, 220] width 291 height 20
type input "**"
click at [464, 287] on button "BID NOW" at bounding box center [465, 279] width 66 height 23
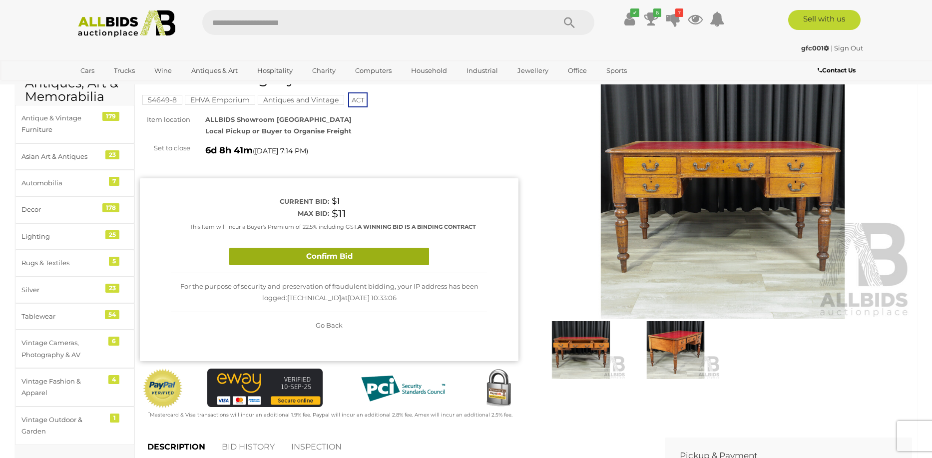
click at [348, 257] on button "Confirm Bid" at bounding box center [329, 256] width 200 height 17
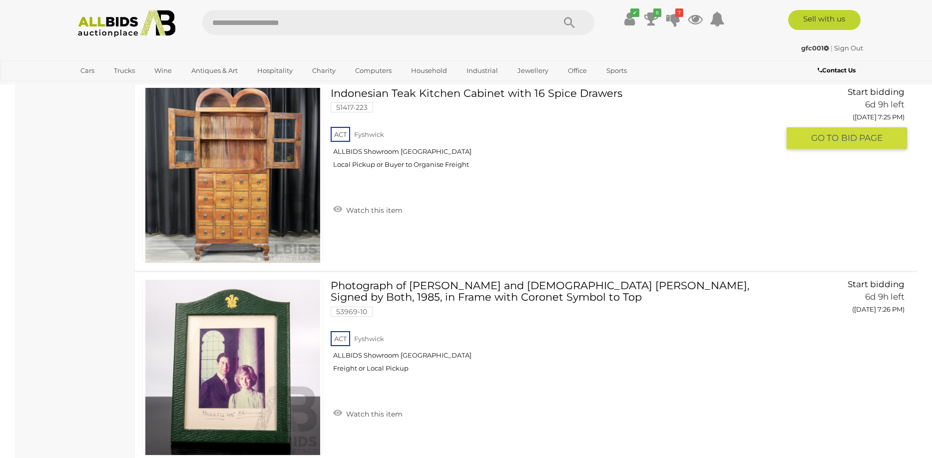
scroll to position [5991, 0]
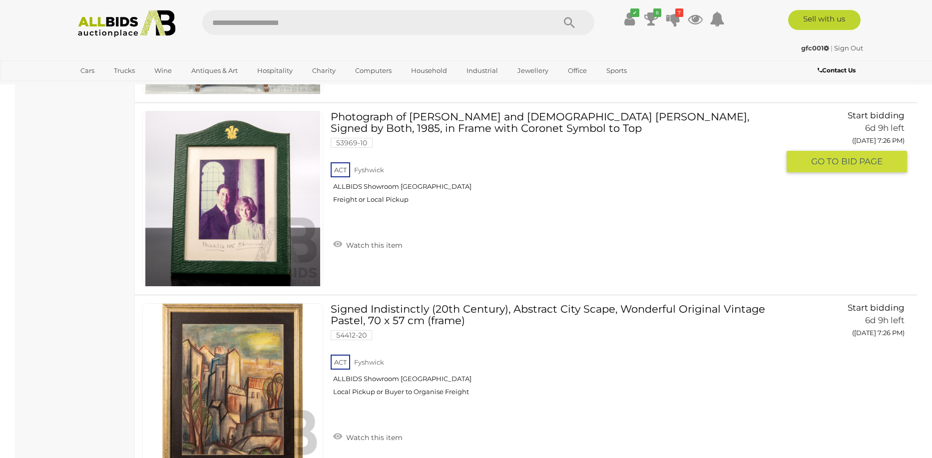
click at [207, 188] on link at bounding box center [232, 199] width 181 height 176
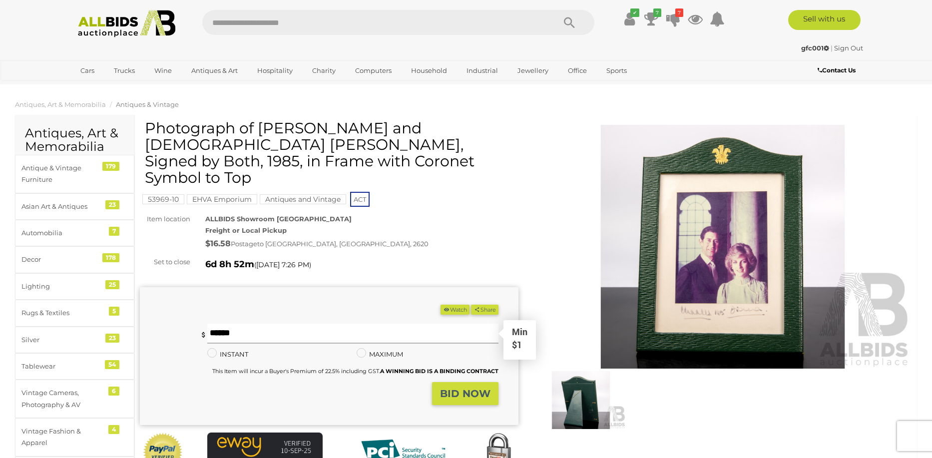
click at [234, 324] on input "text" at bounding box center [352, 334] width 291 height 20
type input "**"
click at [455, 387] on strong "BID NOW" at bounding box center [465, 393] width 50 height 12
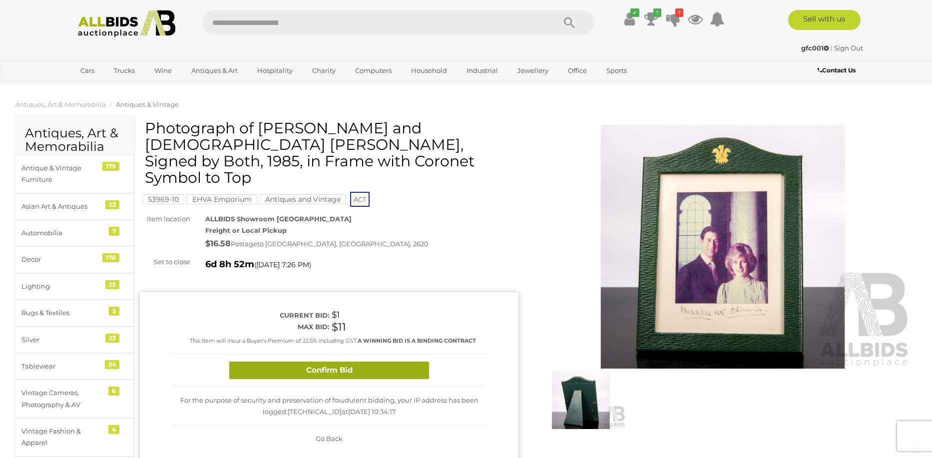
click at [307, 361] on button "Confirm Bid" at bounding box center [329, 369] width 200 height 17
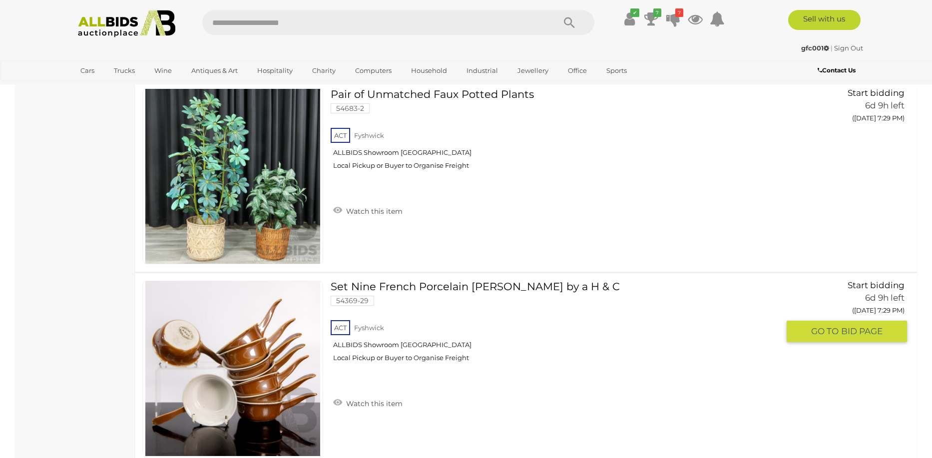
scroll to position [7539, 0]
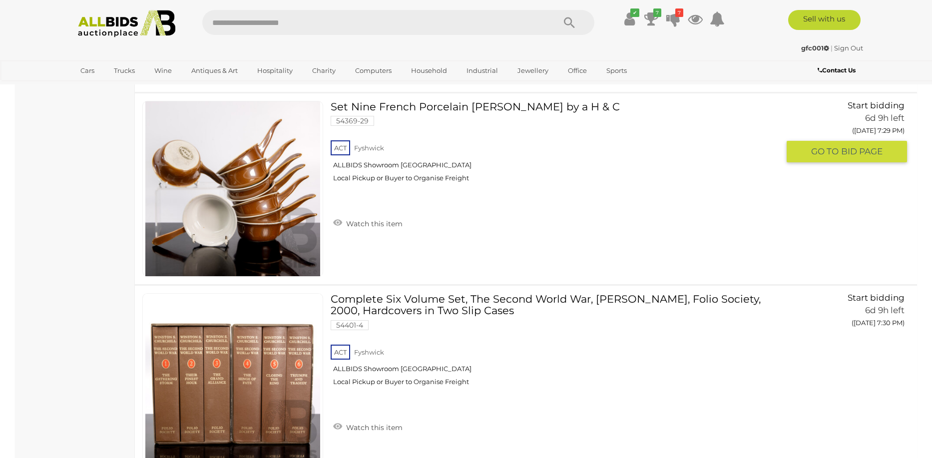
click at [283, 180] on link at bounding box center [232, 189] width 181 height 176
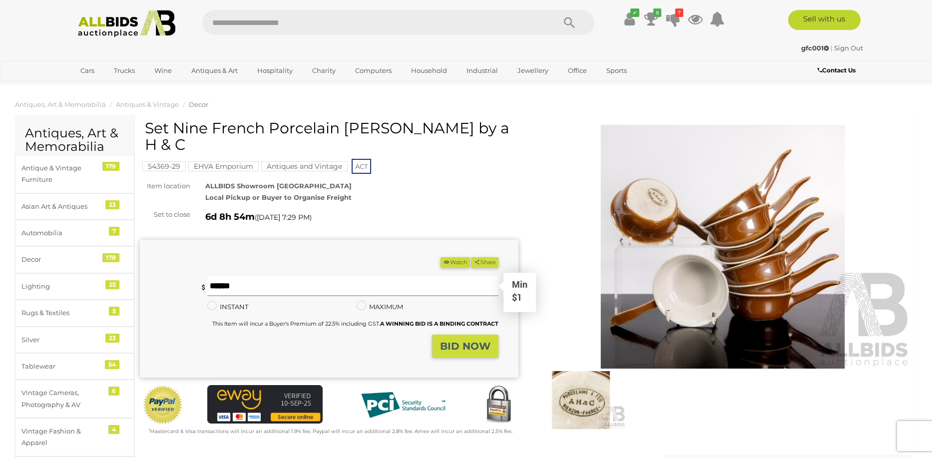
click at [347, 281] on input "text" at bounding box center [352, 286] width 291 height 20
type input "**"
click at [472, 342] on strong "BID NOW" at bounding box center [465, 346] width 50 height 12
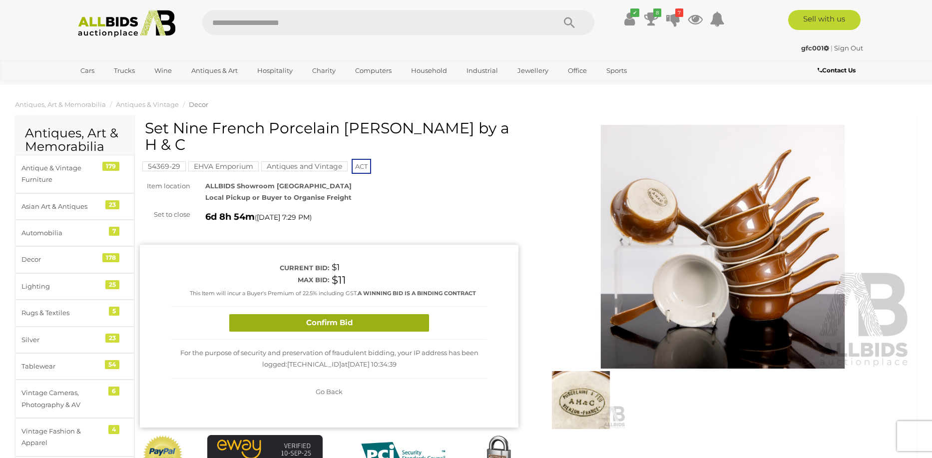
click at [363, 323] on button "Confirm Bid" at bounding box center [329, 322] width 200 height 17
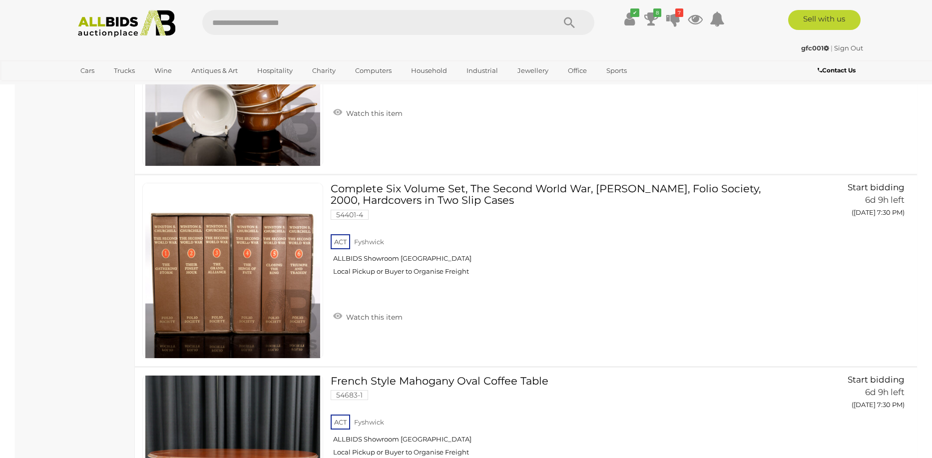
scroll to position [7689, 0]
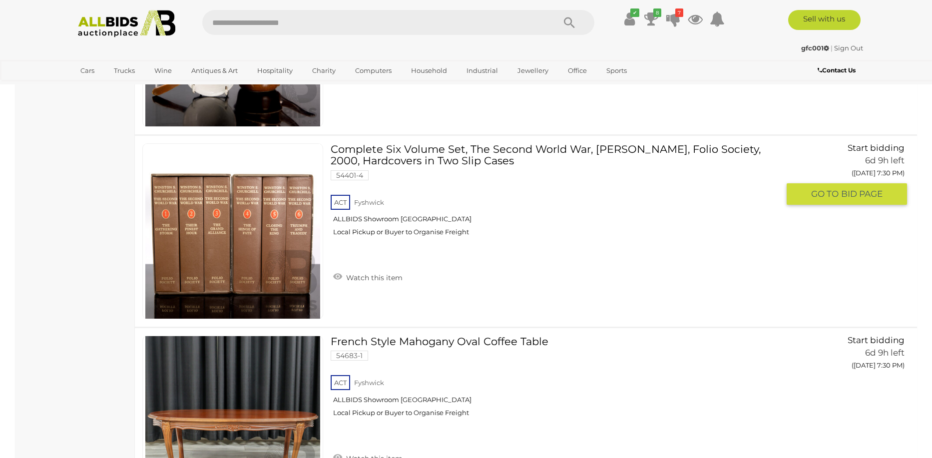
click at [183, 220] on link at bounding box center [232, 231] width 181 height 176
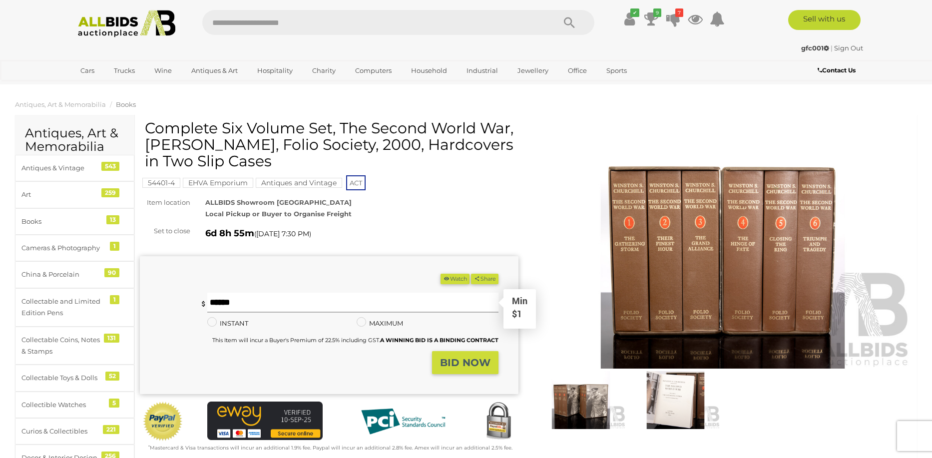
click at [247, 301] on input "text" at bounding box center [352, 303] width 291 height 20
type input "**"
click at [475, 357] on strong "BID NOW" at bounding box center [465, 362] width 50 height 12
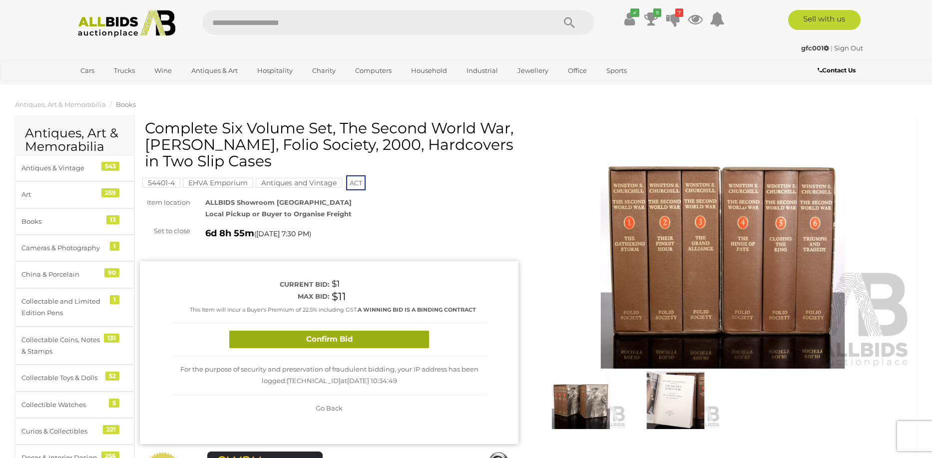
click at [387, 334] on button "Confirm Bid" at bounding box center [329, 339] width 200 height 17
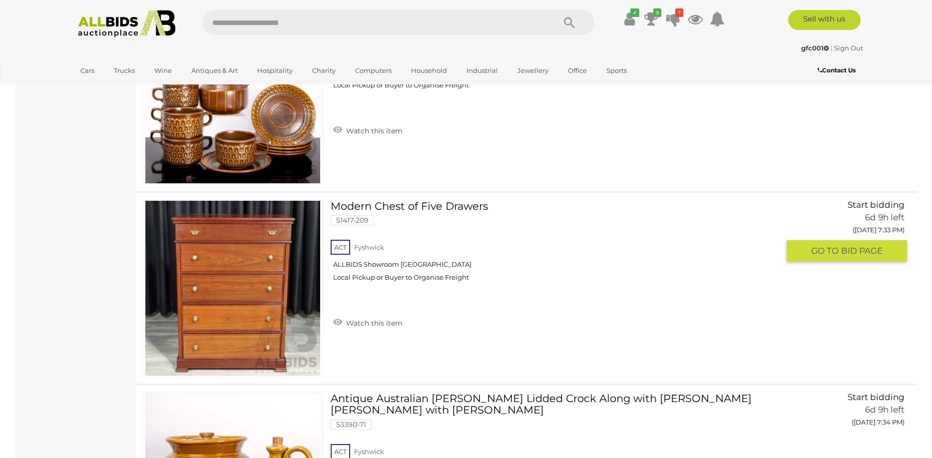
scroll to position [9236, 0]
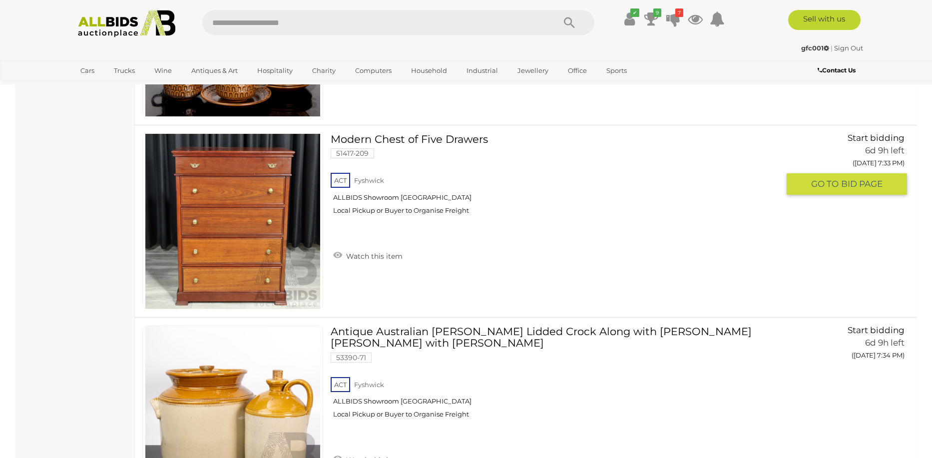
click at [204, 227] on img at bounding box center [232, 221] width 175 height 175
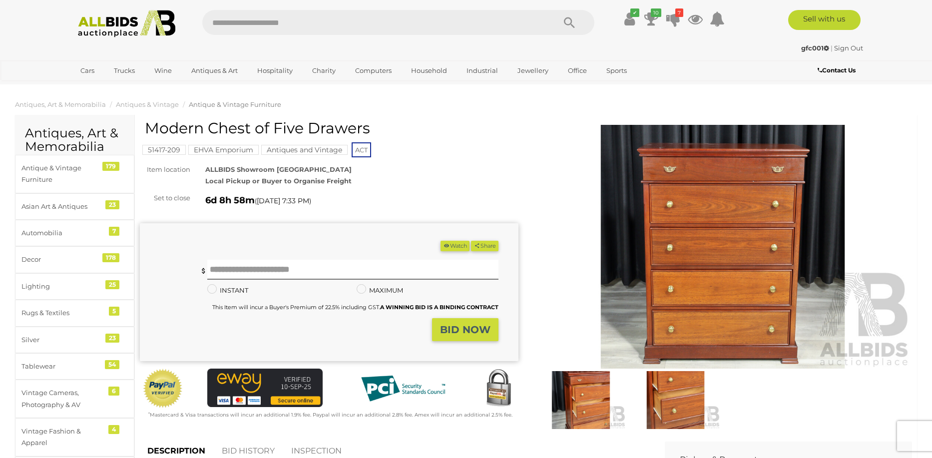
click at [576, 410] on img at bounding box center [581, 400] width 90 height 58
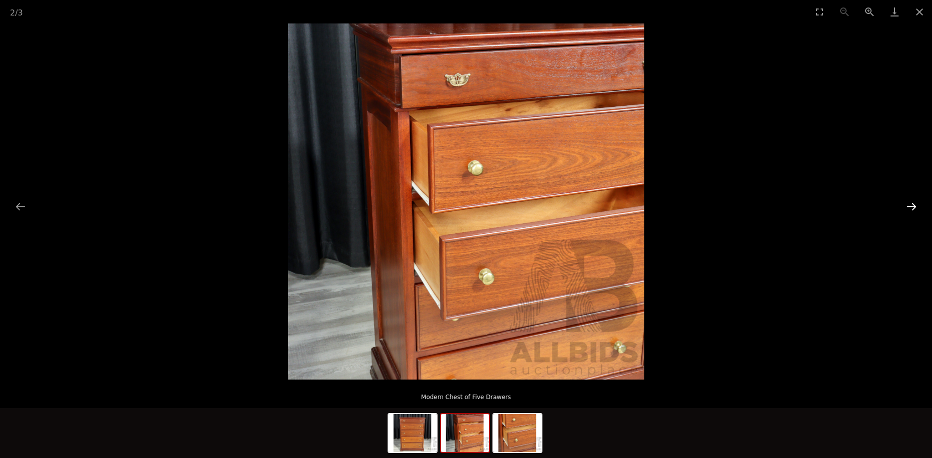
click at [909, 201] on button "Next slide" at bounding box center [911, 206] width 21 height 19
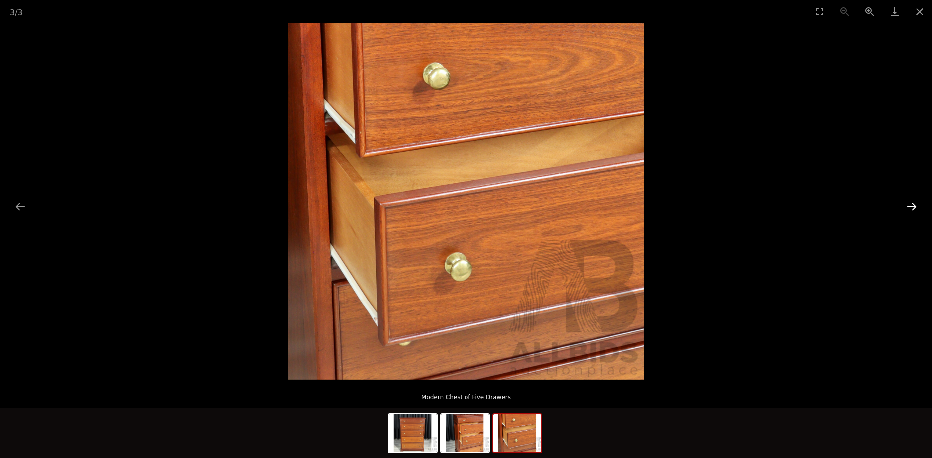
click at [909, 201] on button "Next slide" at bounding box center [911, 206] width 21 height 19
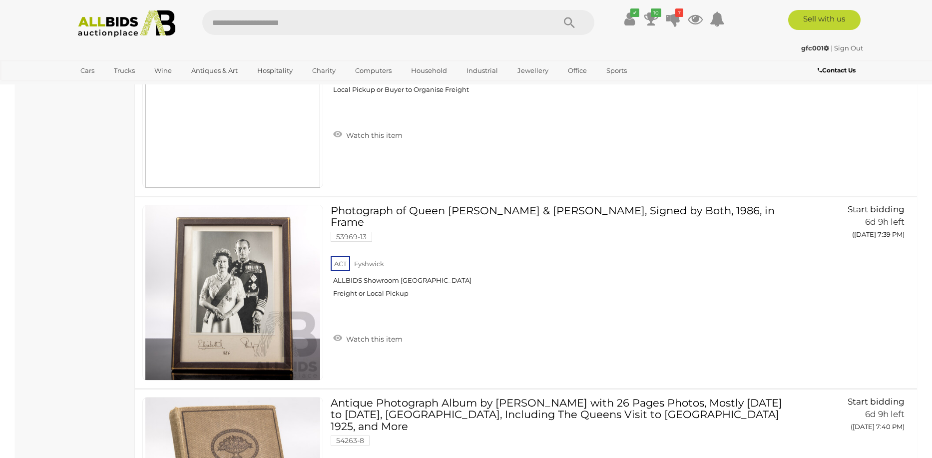
scroll to position [11706, 0]
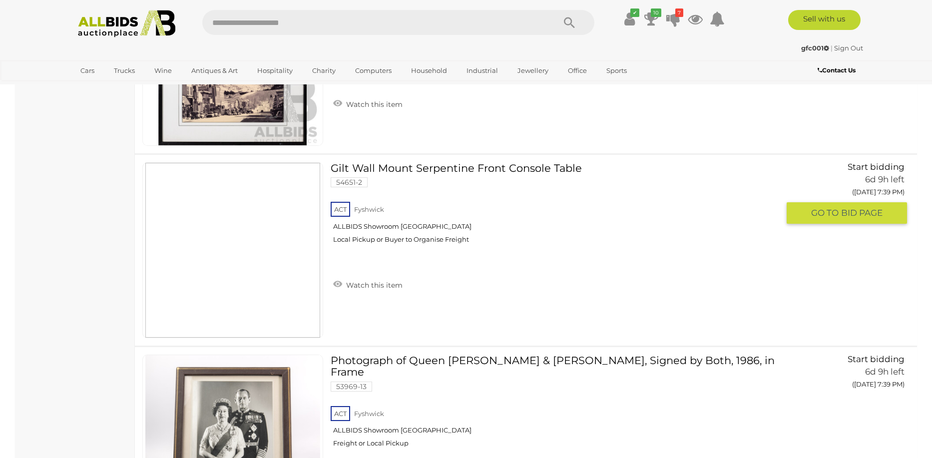
click at [269, 201] on link at bounding box center [232, 250] width 181 height 176
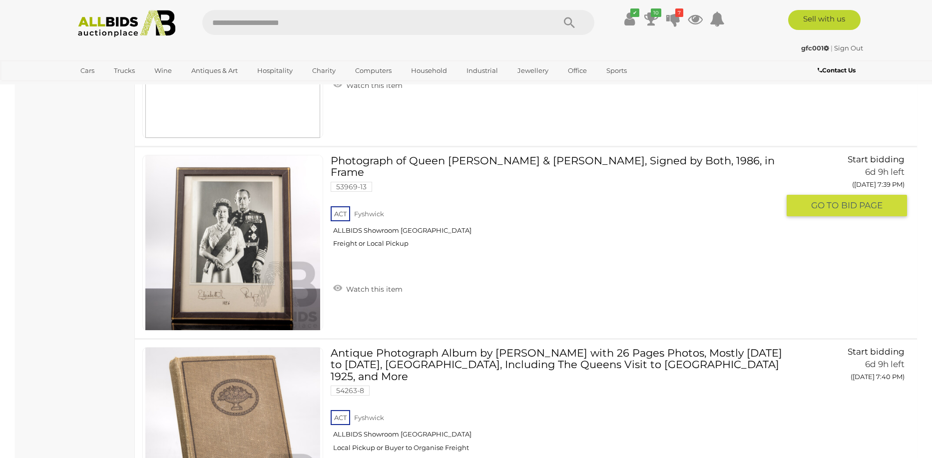
click at [218, 244] on img at bounding box center [232, 242] width 175 height 175
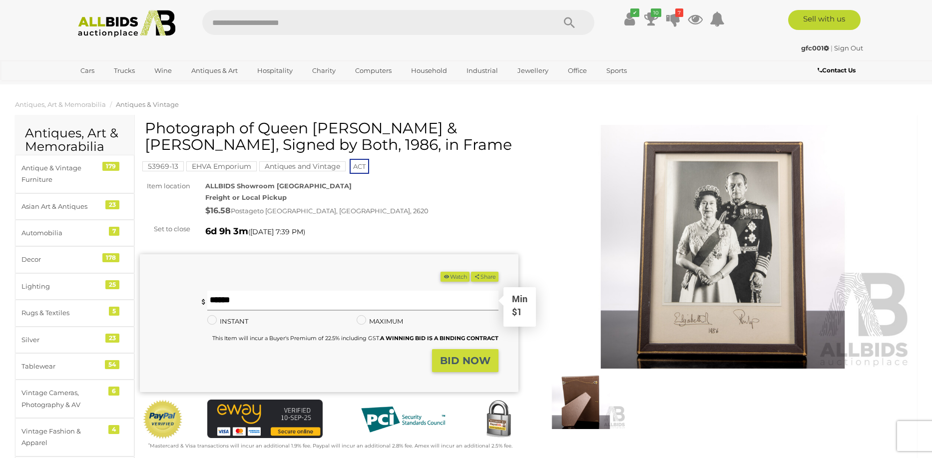
click at [381, 298] on input "text" at bounding box center [352, 301] width 291 height 20
type input "**"
click at [473, 360] on strong "BID NOW" at bounding box center [465, 360] width 50 height 12
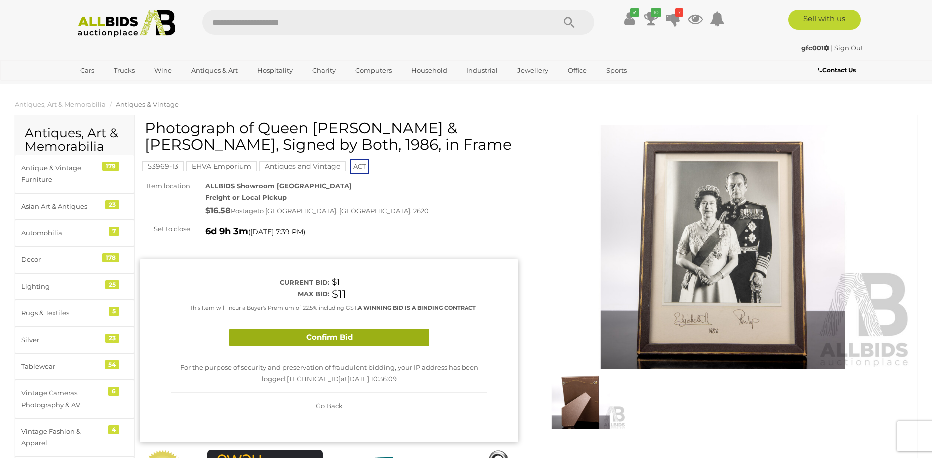
click at [389, 329] on button "Confirm Bid" at bounding box center [329, 337] width 200 height 17
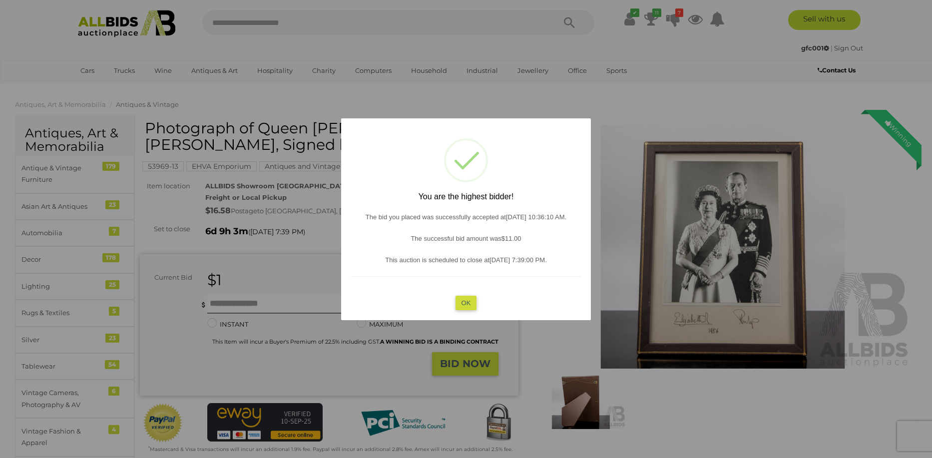
click at [591, 399] on div at bounding box center [466, 229] width 932 height 458
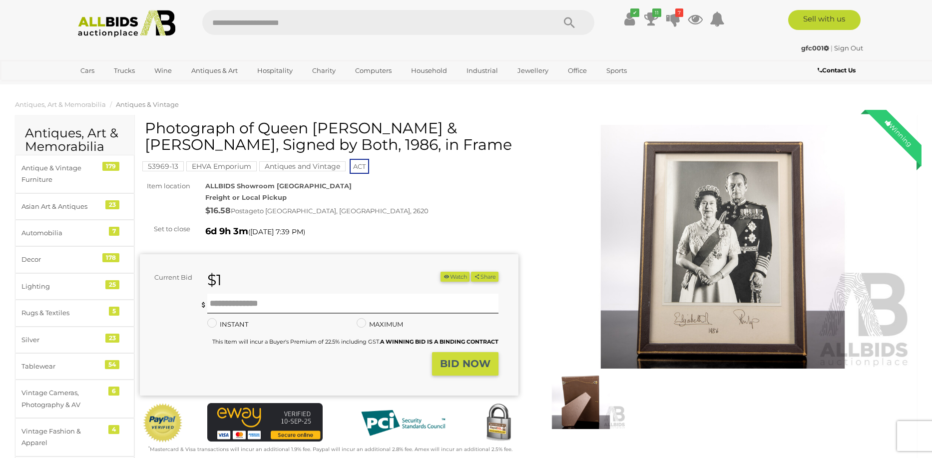
click at [591, 399] on img at bounding box center [581, 400] width 90 height 58
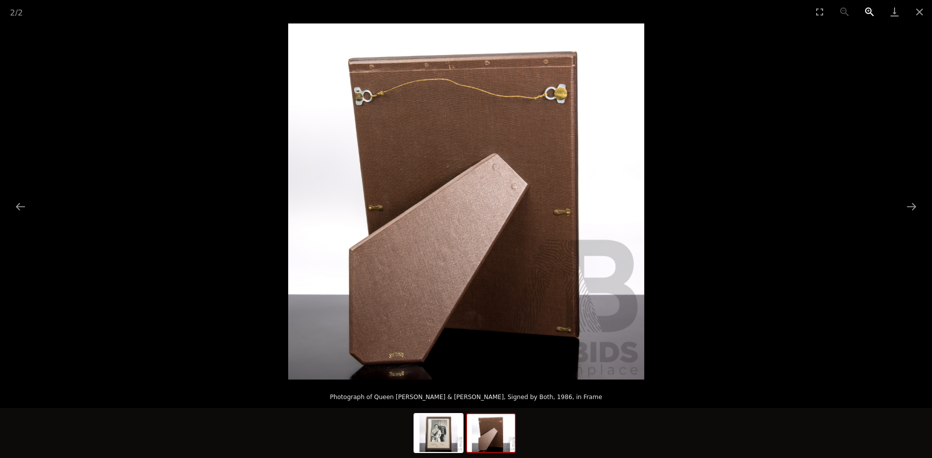
click at [866, 10] on button "Zoom in" at bounding box center [869, 11] width 25 height 23
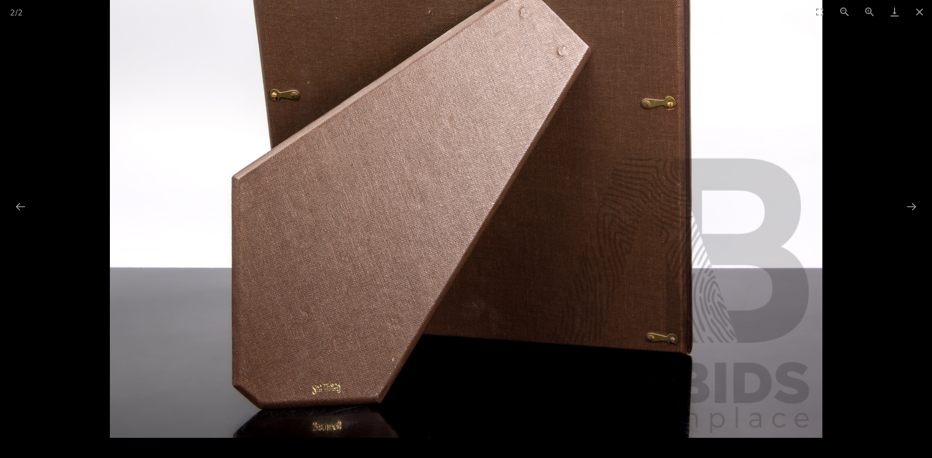
drag, startPoint x: 585, startPoint y: 294, endPoint x: 596, endPoint y: 87, distance: 207.0
click at [596, 87] on img at bounding box center [466, 82] width 712 height 712
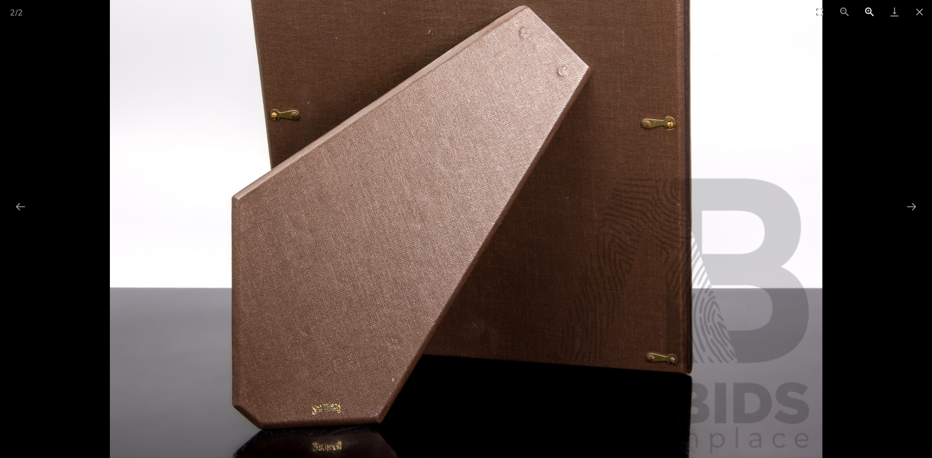
click at [865, 9] on button "Zoom in" at bounding box center [869, 11] width 25 height 23
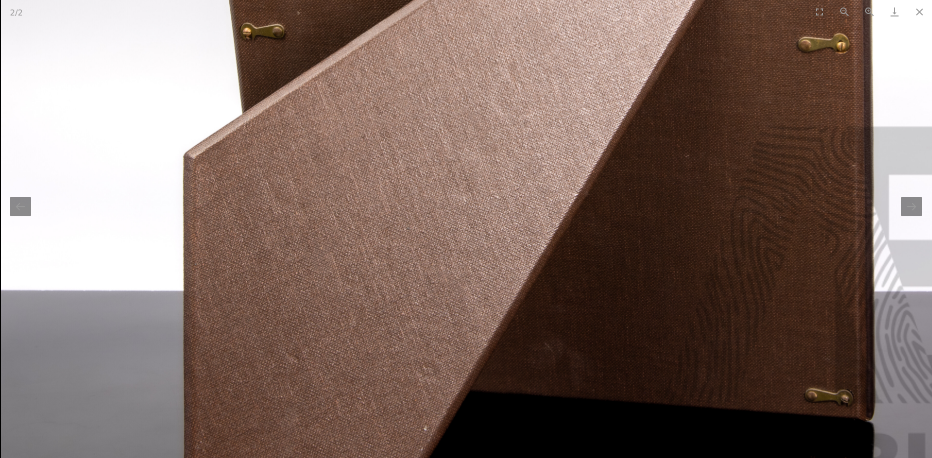
drag, startPoint x: 501, startPoint y: 352, endPoint x: 512, endPoint y: 88, distance: 264.3
click at [512, 88] on img at bounding box center [535, 12] width 1068 height 1068
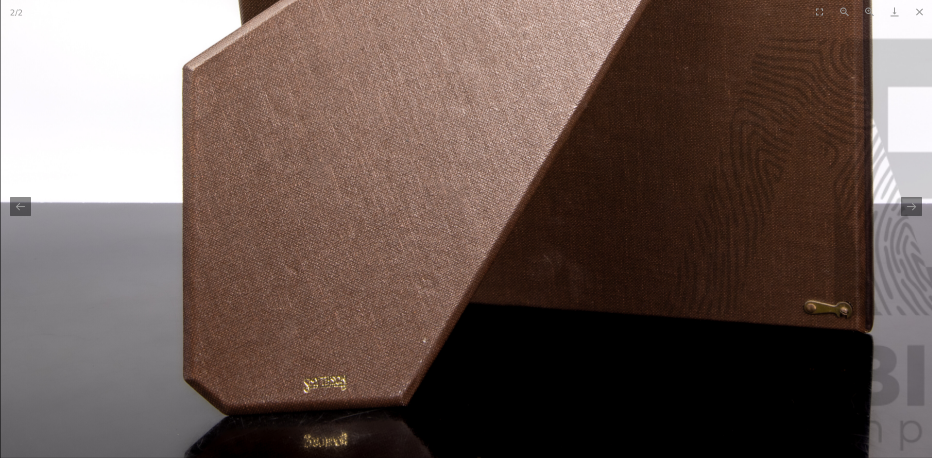
click at [910, 203] on button "Next slide" at bounding box center [911, 206] width 21 height 19
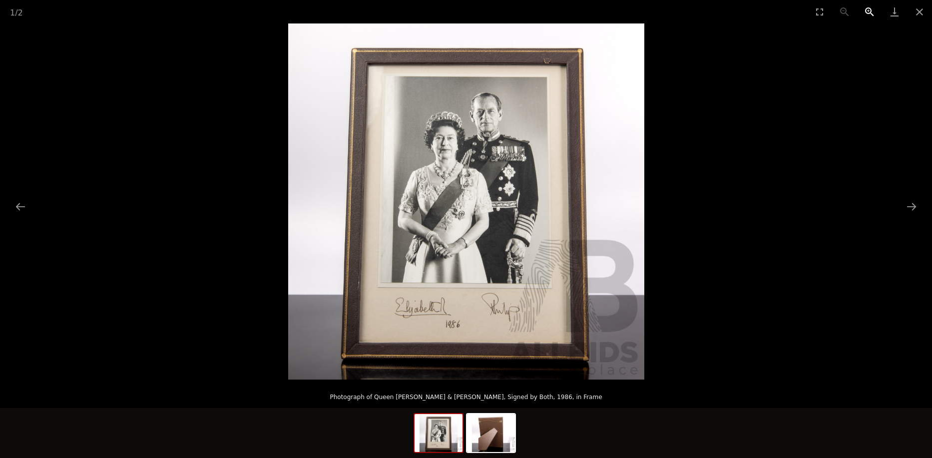
click at [865, 9] on button "Zoom in" at bounding box center [869, 11] width 25 height 23
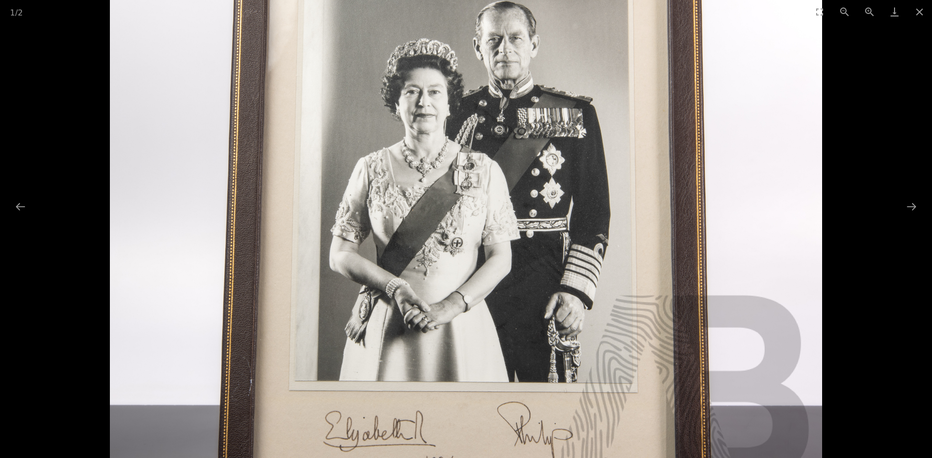
drag, startPoint x: 494, startPoint y: 100, endPoint x: 471, endPoint y: 131, distance: 38.5
click at [471, 131] on img at bounding box center [466, 219] width 712 height 712
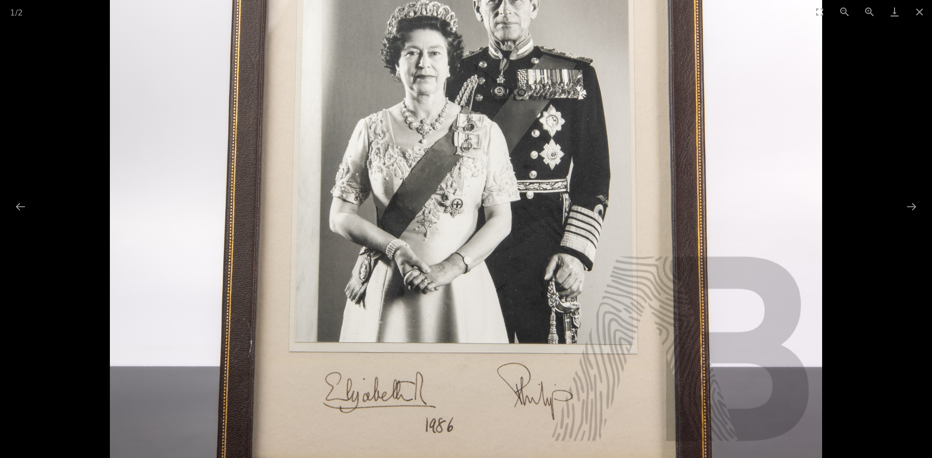
drag, startPoint x: 535, startPoint y: 203, endPoint x: 544, endPoint y: 179, distance: 25.8
click at [544, 179] on img at bounding box center [466, 180] width 712 height 712
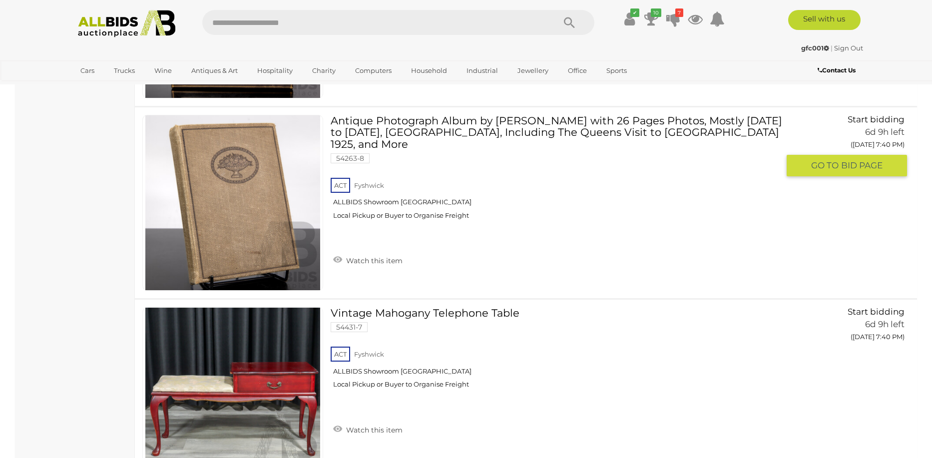
scroll to position [12155, 0]
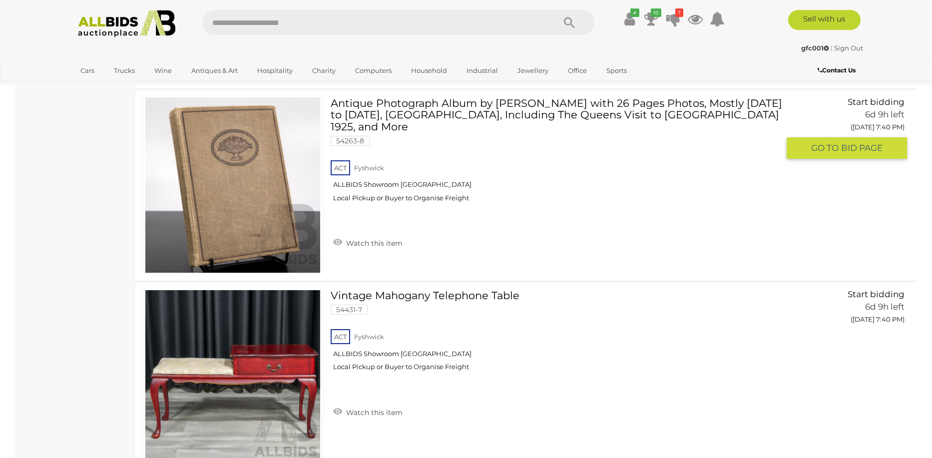
click at [217, 135] on link at bounding box center [232, 185] width 181 height 176
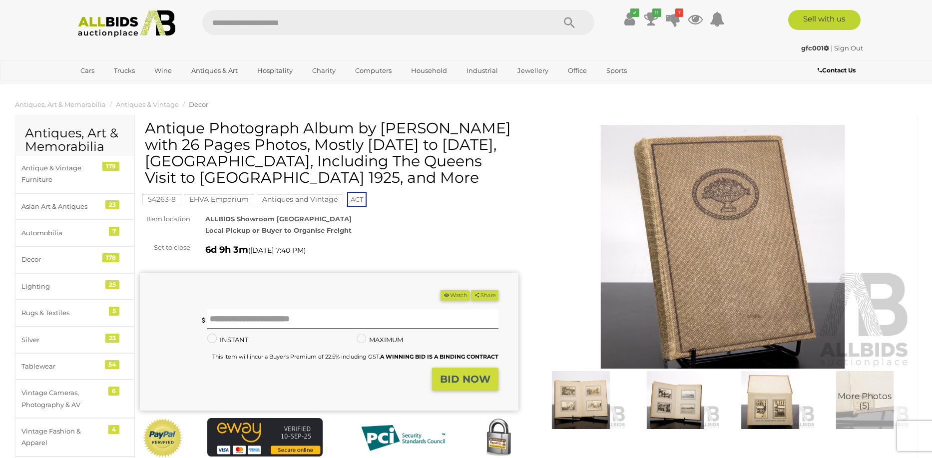
click at [559, 399] on img at bounding box center [581, 400] width 90 height 58
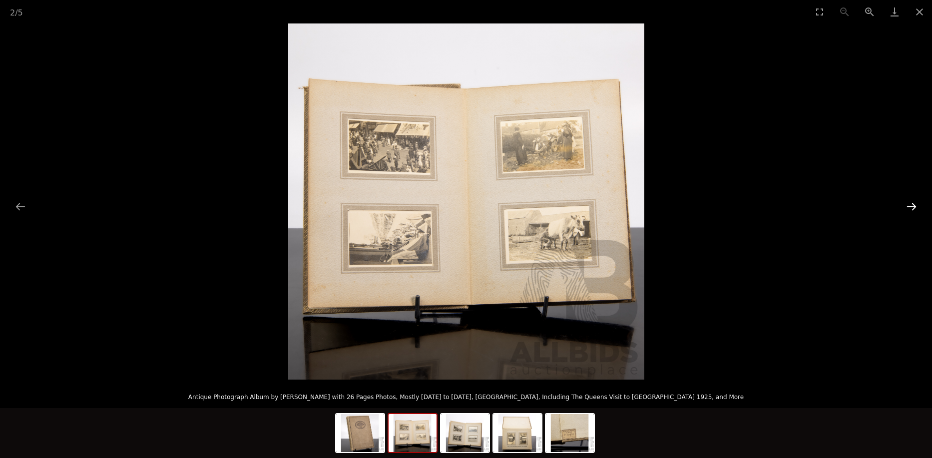
click at [914, 204] on button "Next slide" at bounding box center [911, 206] width 21 height 19
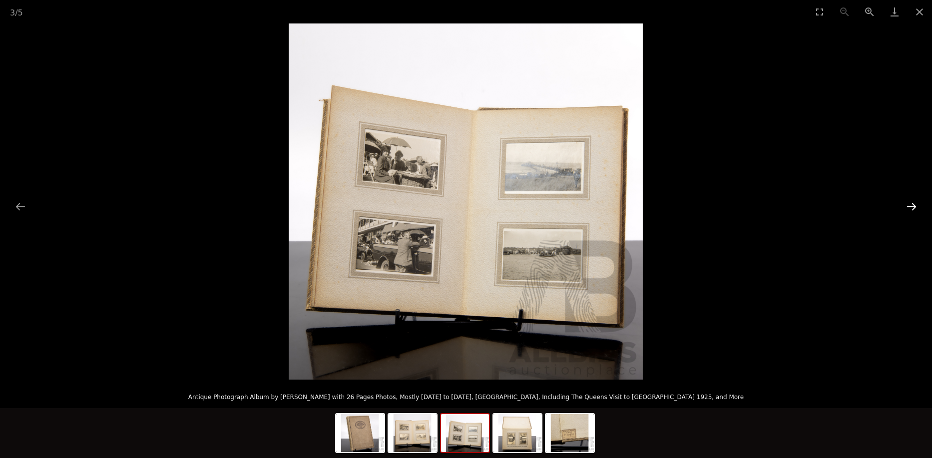
click at [914, 204] on button "Next slide" at bounding box center [911, 206] width 21 height 19
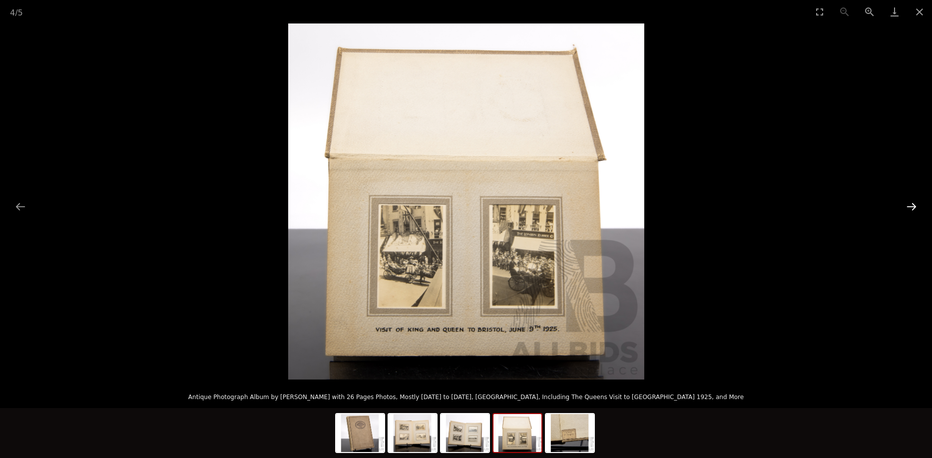
click at [914, 204] on button "Next slide" at bounding box center [911, 206] width 21 height 19
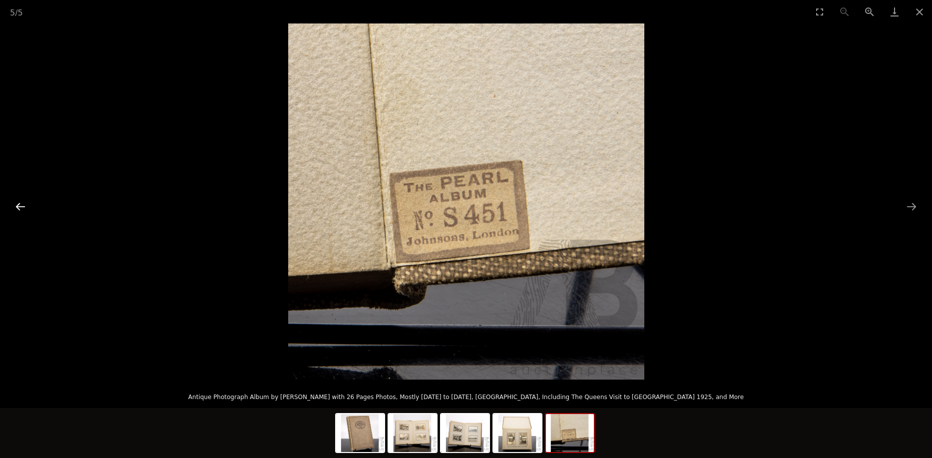
click at [14, 203] on button "Previous slide" at bounding box center [20, 206] width 21 height 19
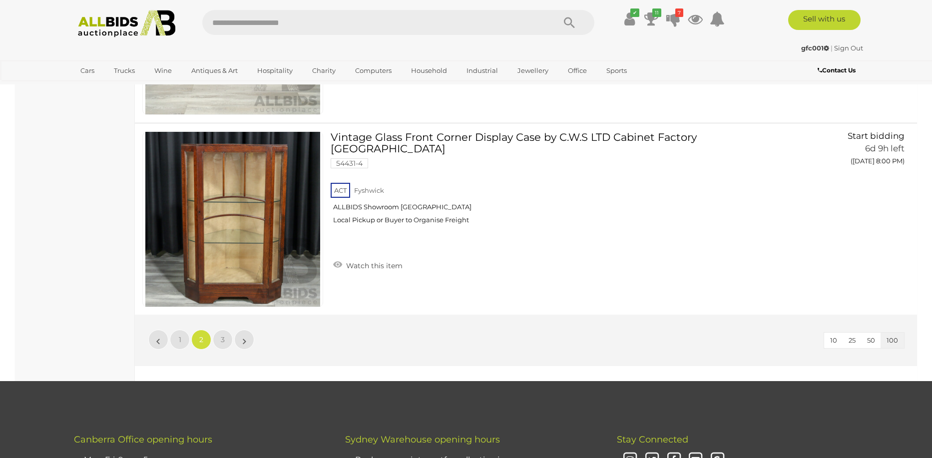
scroll to position [19045, 0]
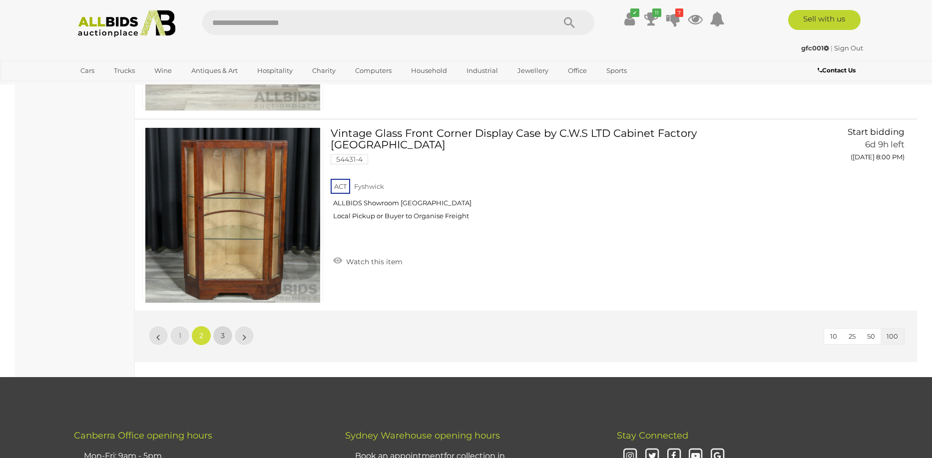
click at [224, 335] on span "3" at bounding box center [223, 335] width 4 height 9
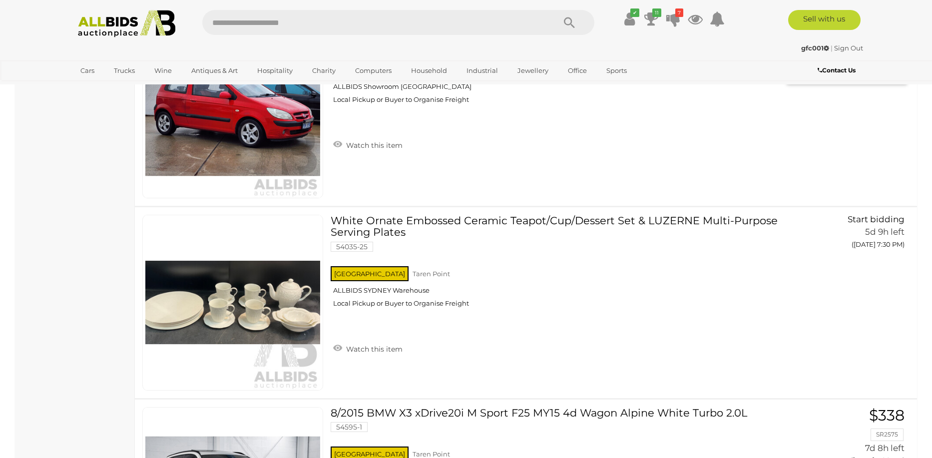
scroll to position [3645, 0]
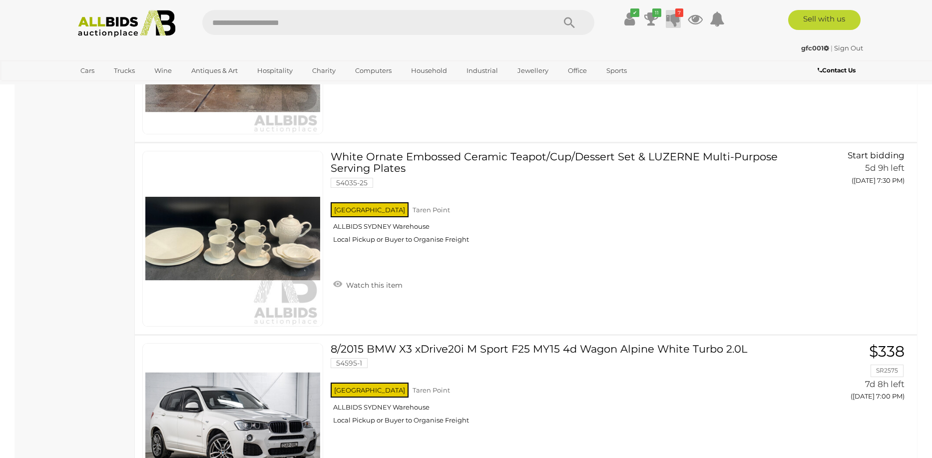
click at [672, 11] on icon at bounding box center [673, 19] width 14 height 18
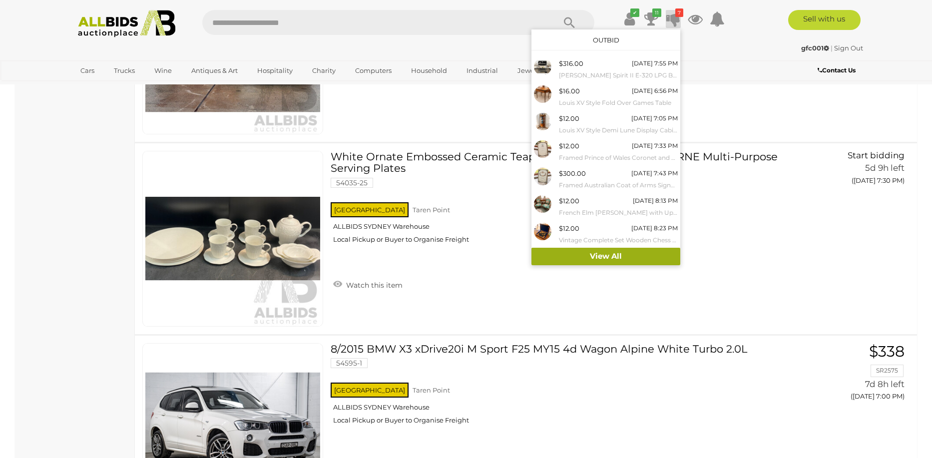
click at [608, 252] on link "View All" at bounding box center [605, 256] width 149 height 17
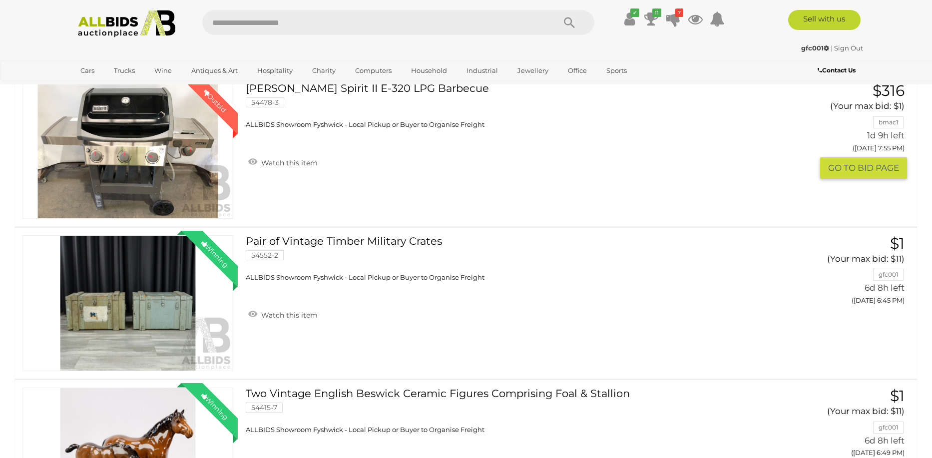
scroll to position [200, 0]
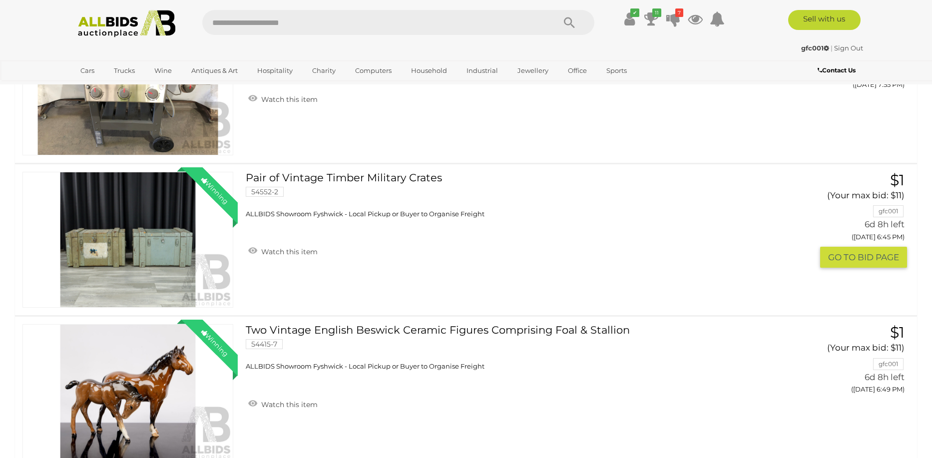
click at [116, 245] on link "Winning Outbid" at bounding box center [127, 240] width 211 height 136
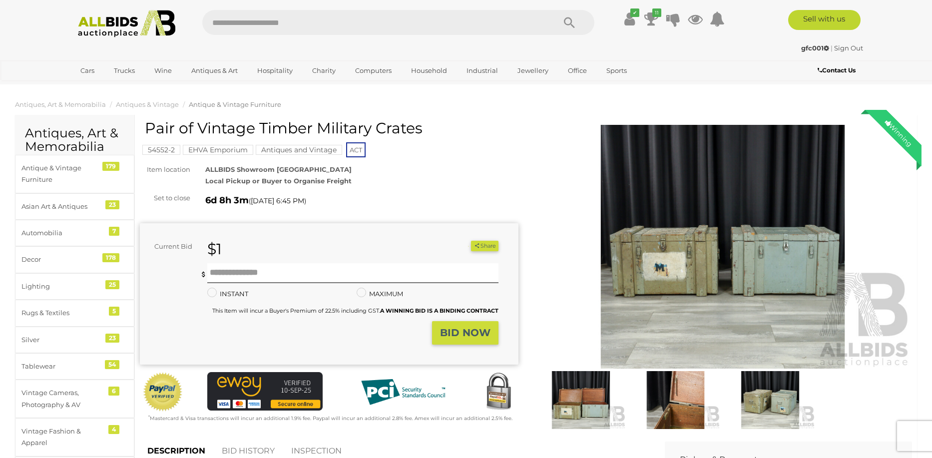
click at [721, 250] on img at bounding box center [722, 247] width 378 height 244
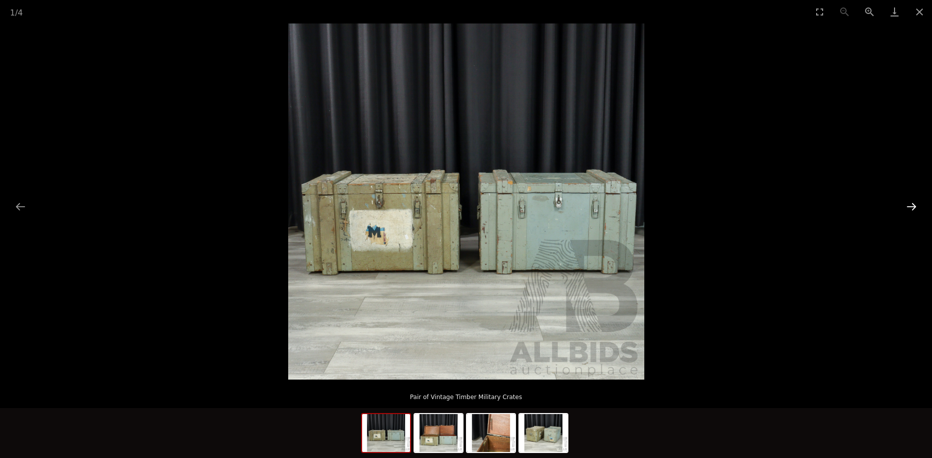
click at [907, 204] on button "Next slide" at bounding box center [911, 206] width 21 height 19
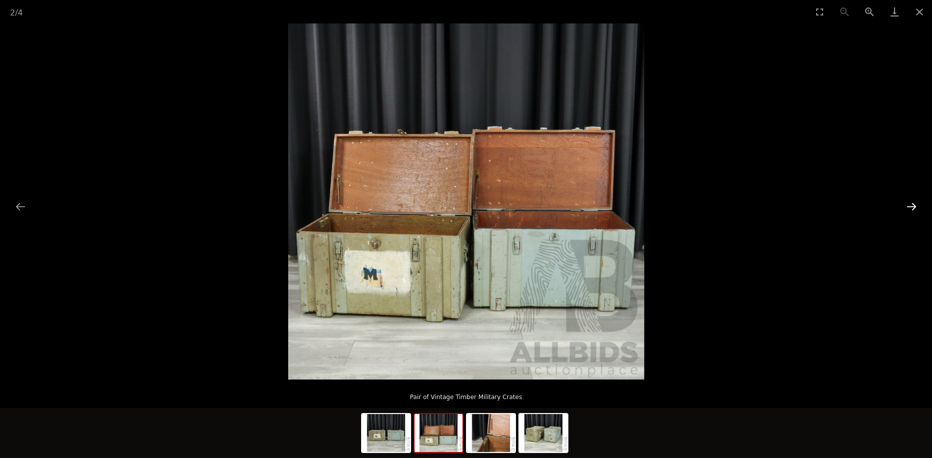
click at [908, 204] on button "Next slide" at bounding box center [911, 206] width 21 height 19
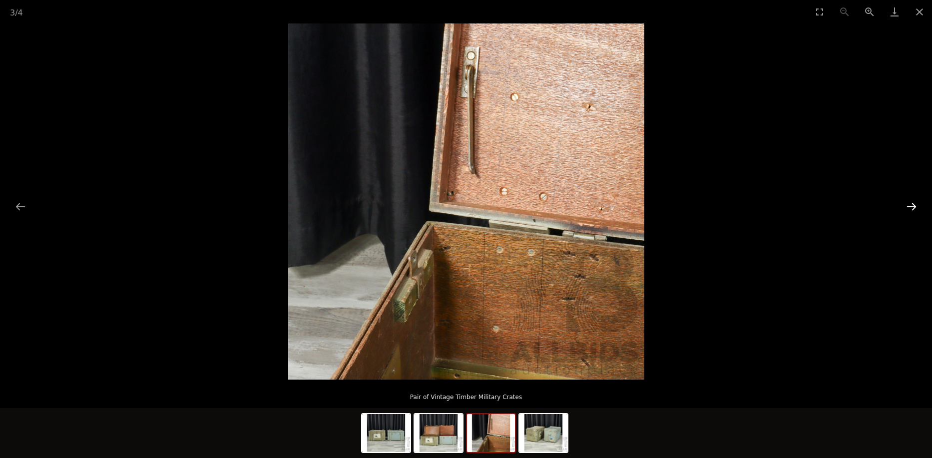
click at [909, 202] on button "Next slide" at bounding box center [911, 206] width 21 height 19
